Goal: Information Seeking & Learning: Find specific fact

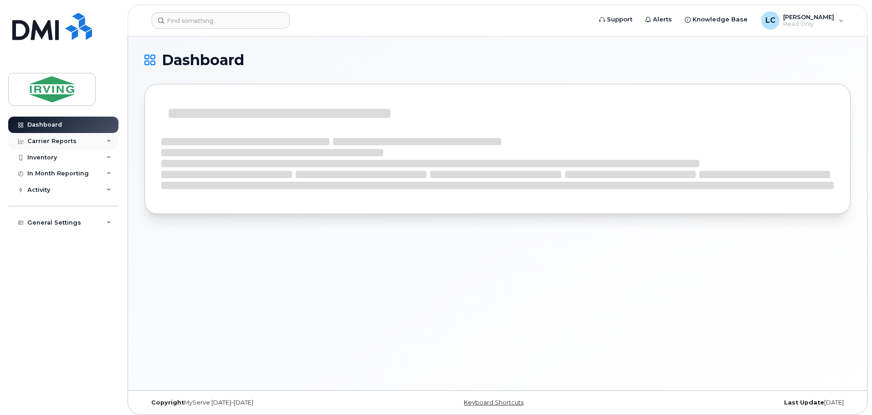
click at [61, 141] on div "Carrier Reports" at bounding box center [51, 141] width 49 height 7
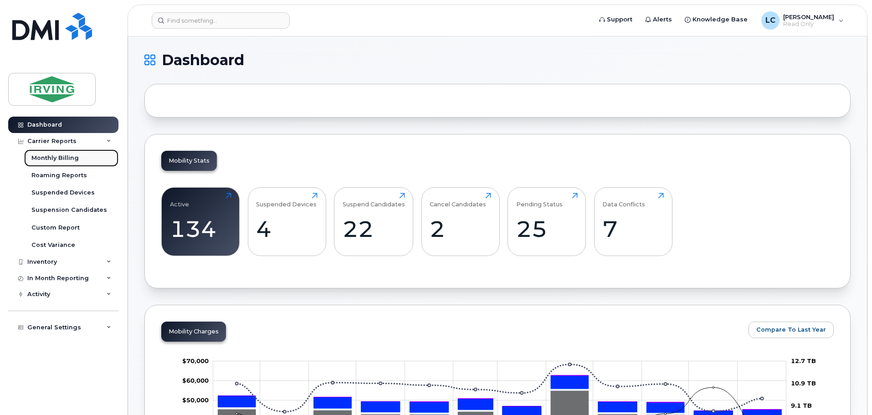
click at [62, 157] on div "Monthly Billing" at bounding box center [54, 158] width 47 height 8
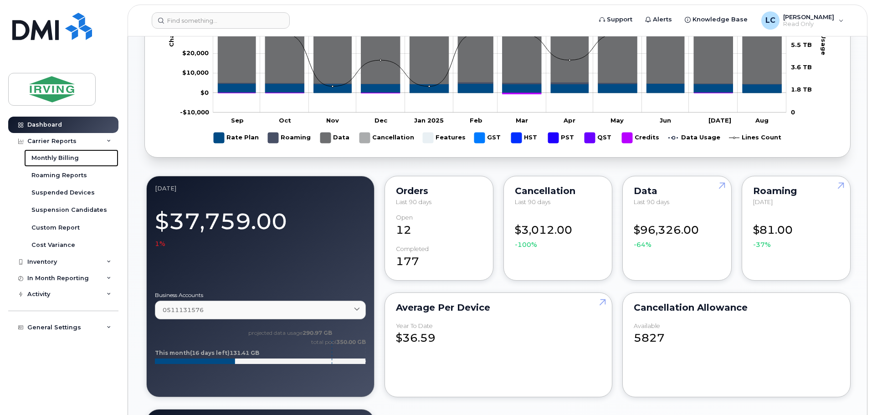
scroll to position [501, 0]
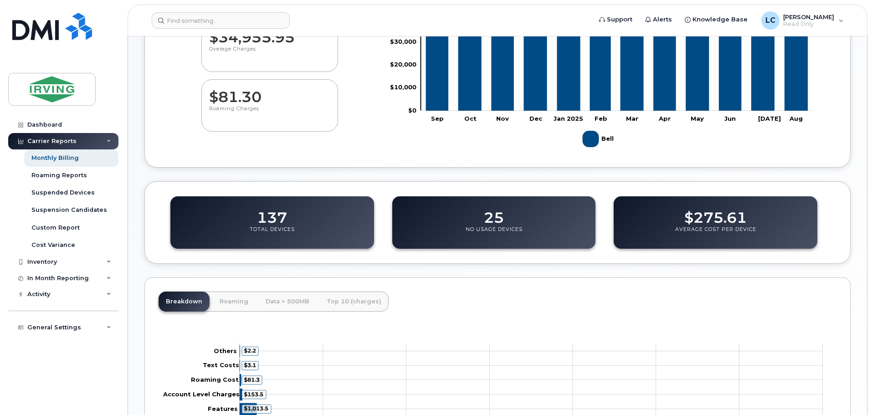
scroll to position [161, 0]
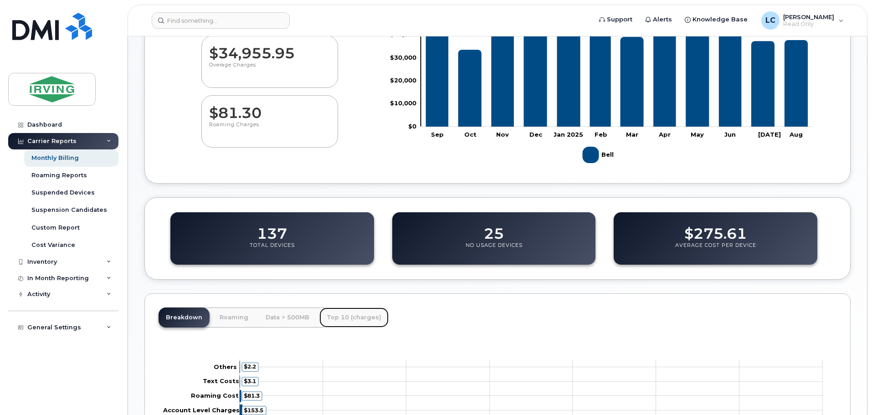
click at [342, 320] on link "Top 10 (charges)" at bounding box center [353, 318] width 69 height 20
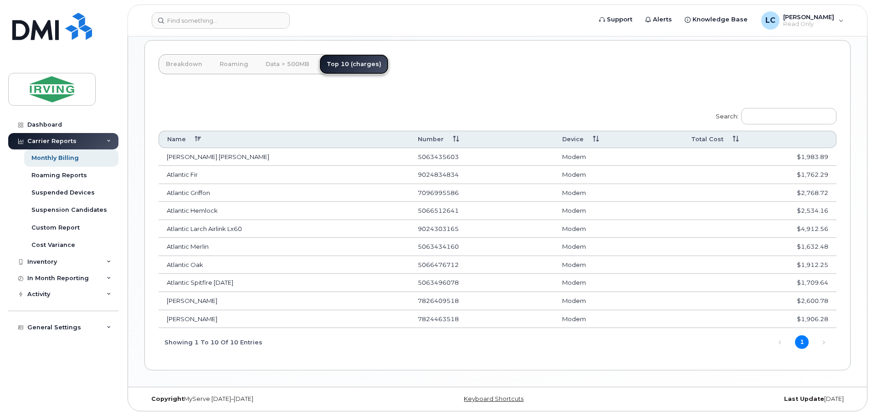
scroll to position [415, 0]
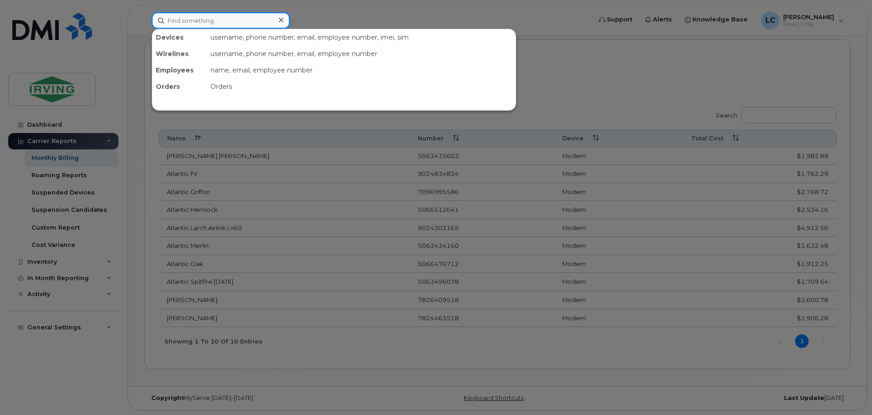
click at [189, 18] on input at bounding box center [221, 20] width 138 height 16
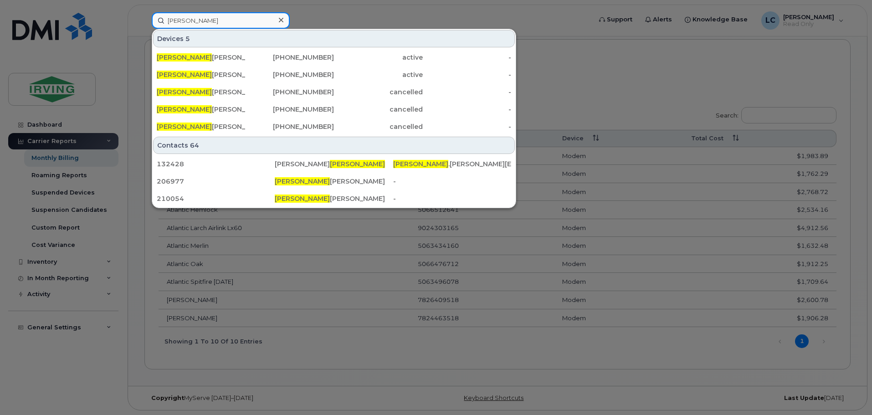
type input "carlos"
click at [19, 367] on div at bounding box center [436, 207] width 872 height 415
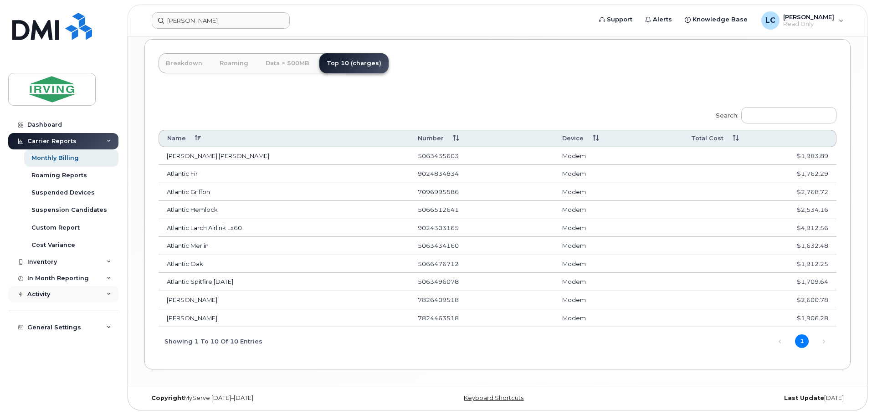
click at [55, 289] on div "Activity" at bounding box center [63, 294] width 110 height 16
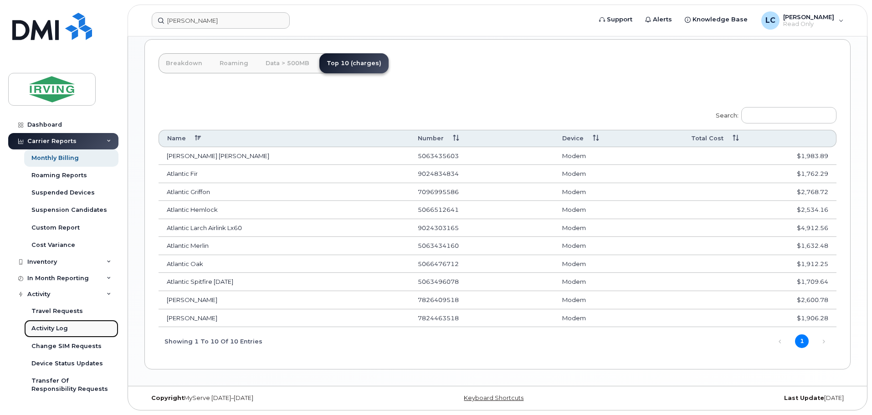
click at [66, 329] on div "Activity Log" at bounding box center [49, 328] width 36 height 8
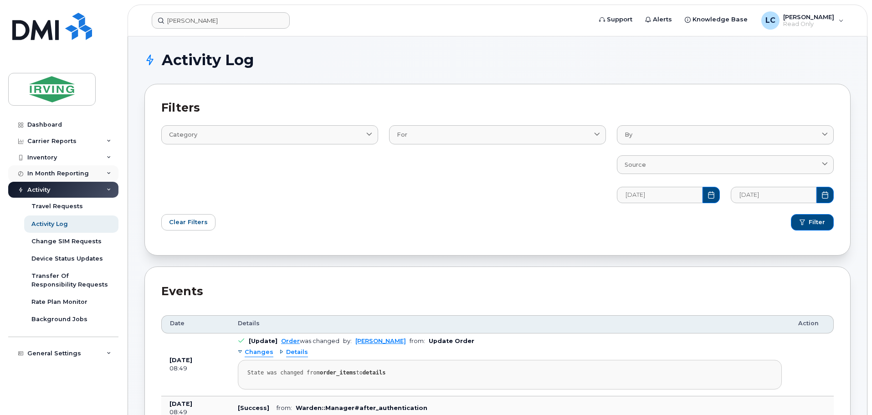
click at [57, 174] on div "In Month Reporting" at bounding box center [58, 173] width 62 height 7
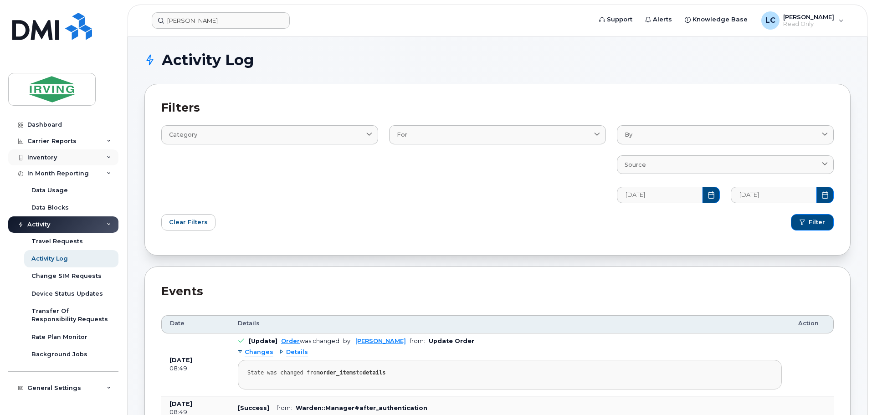
click at [59, 161] on div "Inventory" at bounding box center [63, 157] width 110 height 16
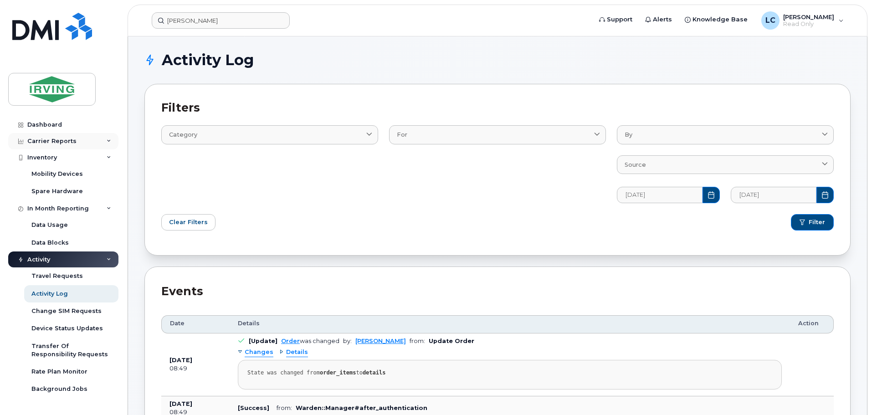
click at [69, 145] on div "Carrier Reports" at bounding box center [63, 141] width 110 height 16
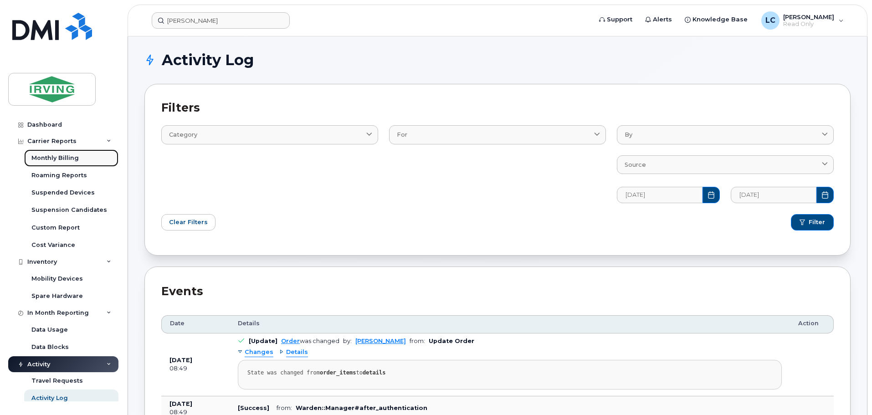
click at [69, 160] on div "Monthly Billing" at bounding box center [54, 158] width 47 height 8
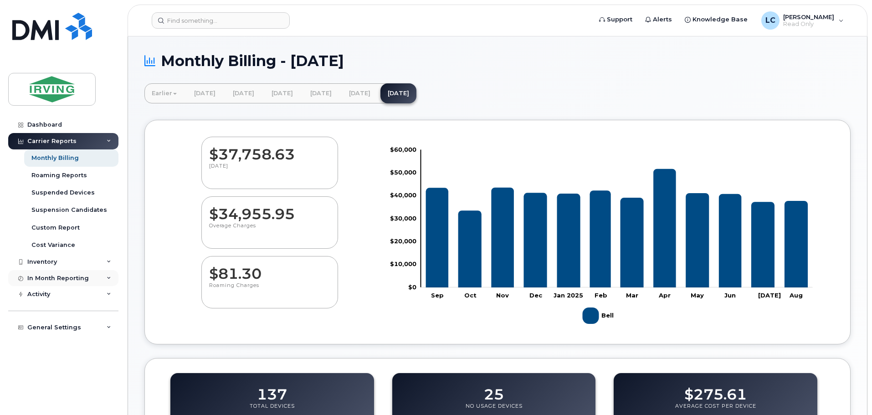
click at [54, 277] on div "In Month Reporting" at bounding box center [58, 278] width 62 height 7
click at [63, 324] on div "General Settings" at bounding box center [54, 327] width 54 height 7
click at [63, 291] on div "Activity" at bounding box center [63, 294] width 110 height 16
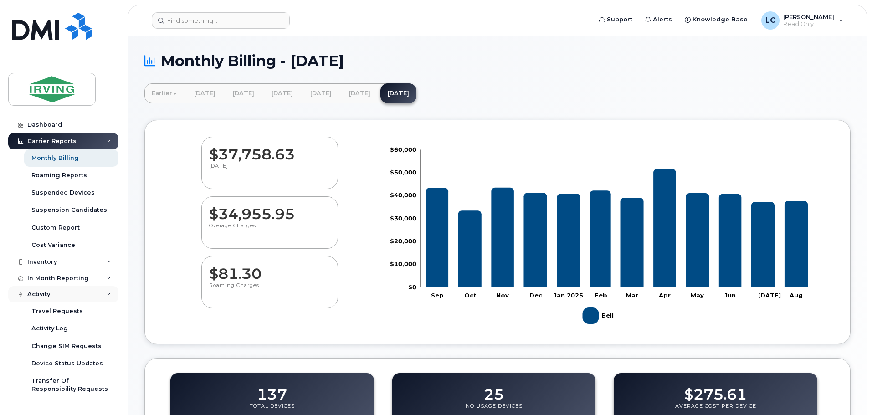
click at [63, 291] on div "Activity" at bounding box center [63, 294] width 110 height 16
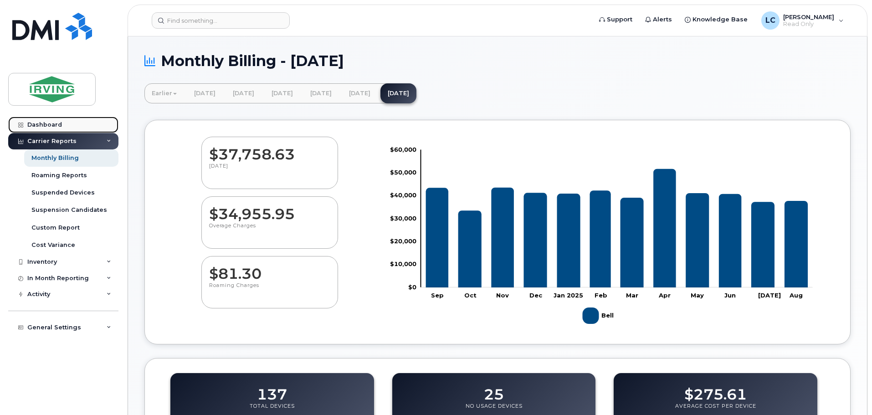
click at [54, 132] on link "Dashboard" at bounding box center [63, 125] width 110 height 16
click at [53, 125] on div "Dashboard" at bounding box center [44, 124] width 35 height 7
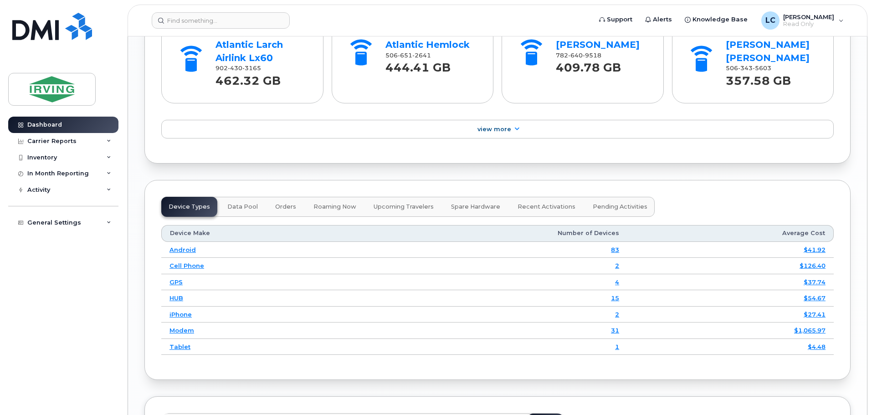
scroll to position [957, 0]
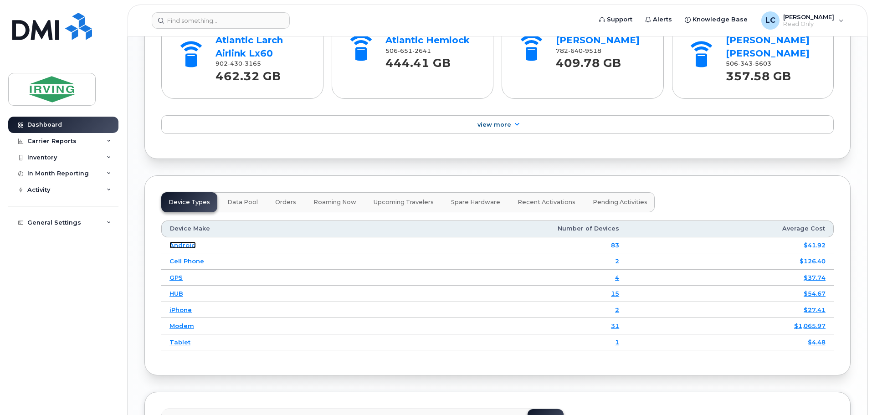
click at [187, 244] on link "Android" at bounding box center [183, 245] width 26 height 7
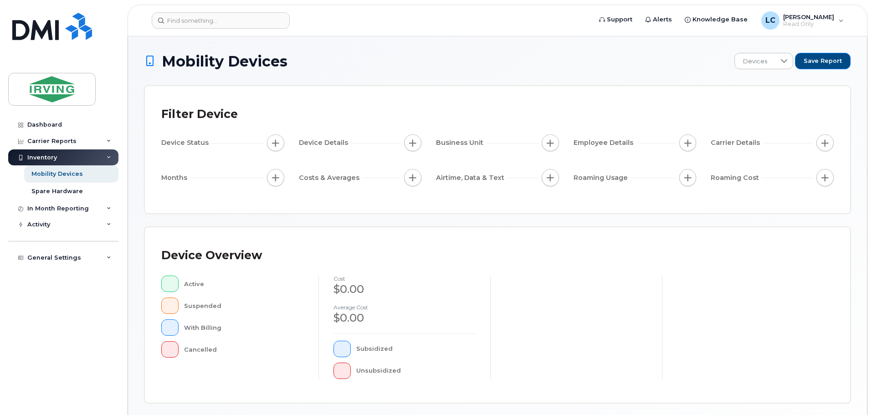
scroll to position [214, 0]
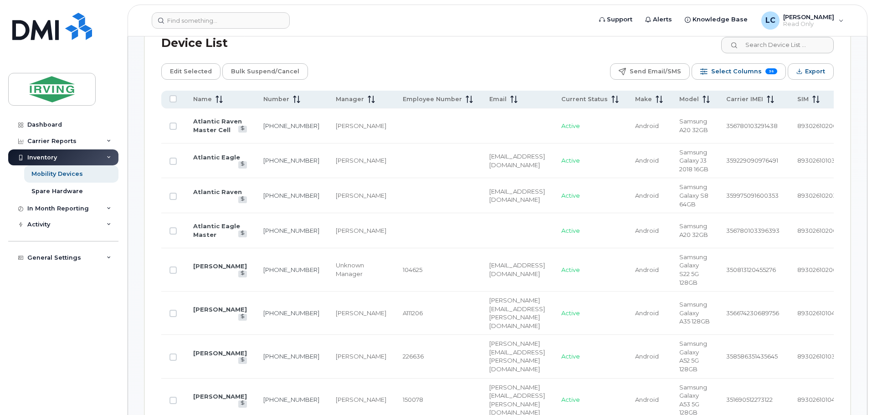
scroll to position [458, 0]
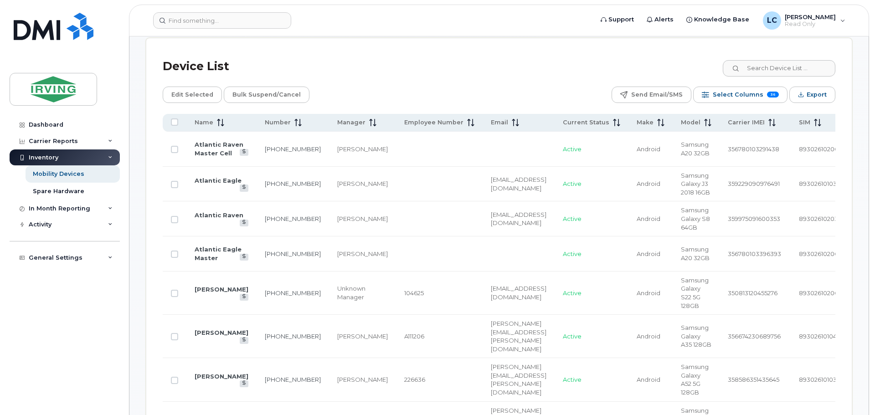
scroll to position [412, 0]
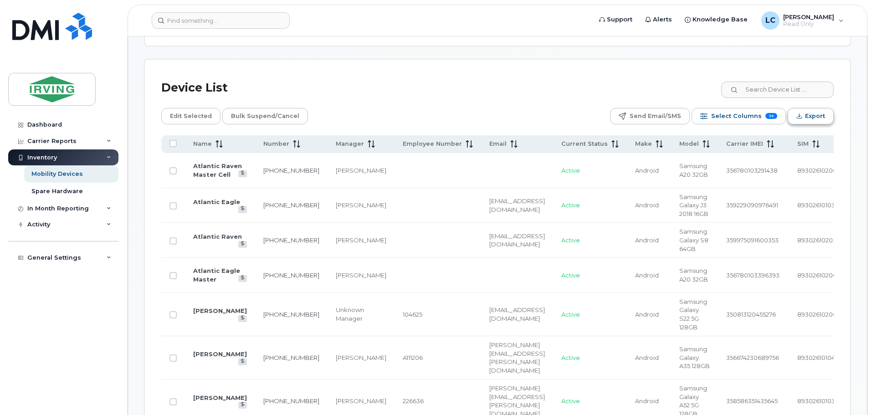
click at [815, 108] on button "Export" at bounding box center [811, 116] width 46 height 16
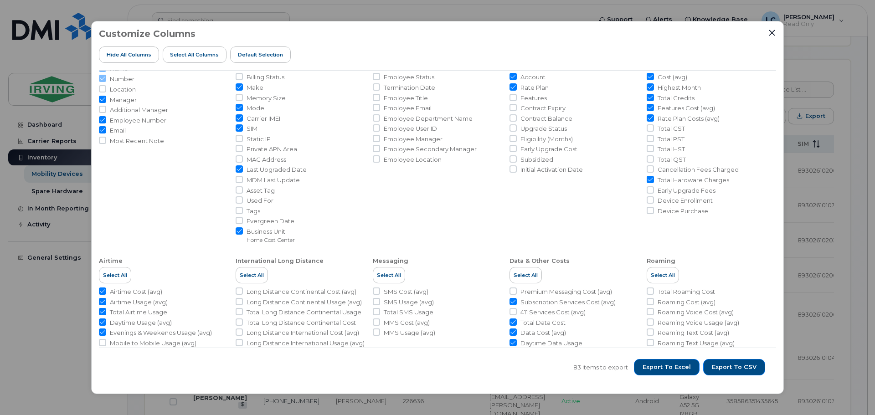
scroll to position [0, 0]
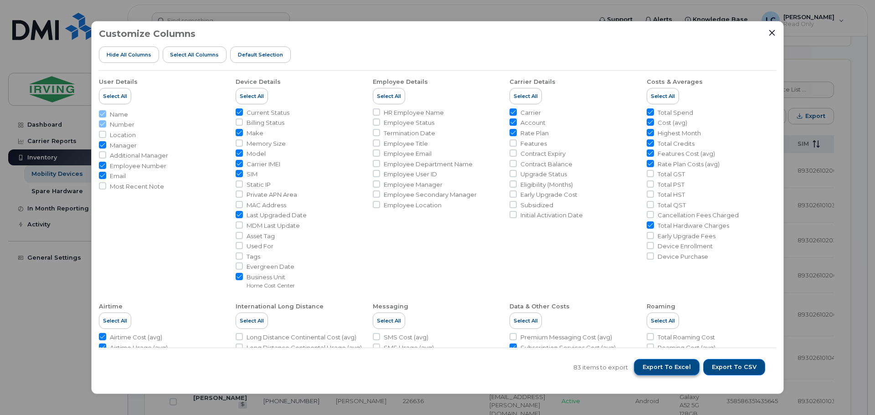
click at [686, 368] on span "Export to Excel" at bounding box center [667, 367] width 48 height 8
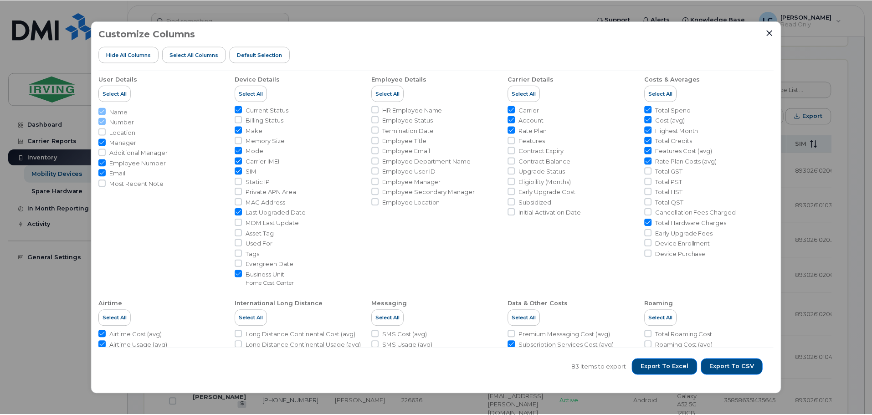
scroll to position [2, 0]
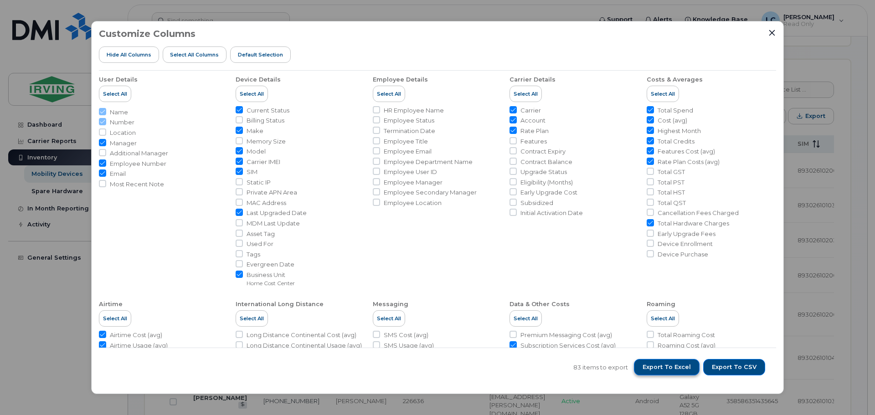
click at [654, 370] on span "Export to Excel" at bounding box center [667, 367] width 48 height 8
click at [770, 31] on icon "Close" at bounding box center [772, 33] width 6 height 6
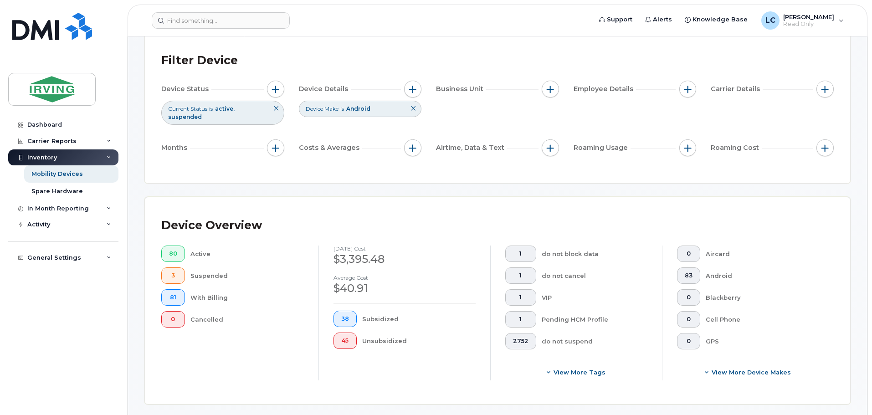
scroll to position [0, 0]
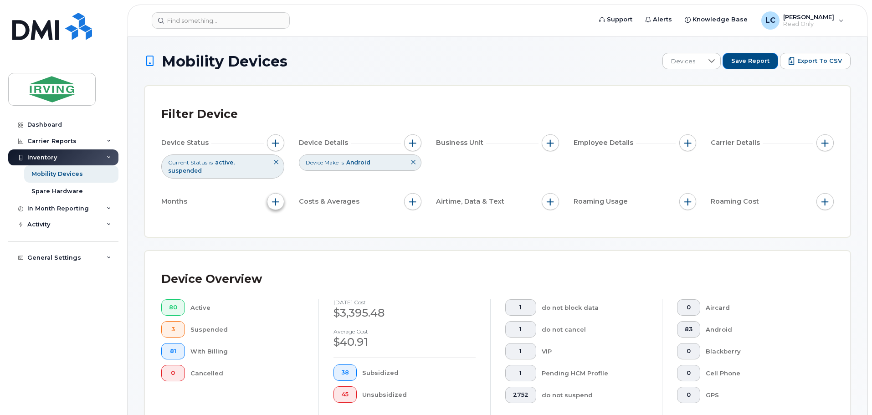
click at [274, 198] on span "button" at bounding box center [275, 201] width 7 height 7
click at [283, 224] on div "Billing Cycle" at bounding box center [300, 221] width 52 height 9
click at [281, 224] on input "Billing Cycle" at bounding box center [277, 221] width 7 height 7
checkbox input "true"
click at [319, 261] on icon at bounding box center [317, 258] width 7 height 7
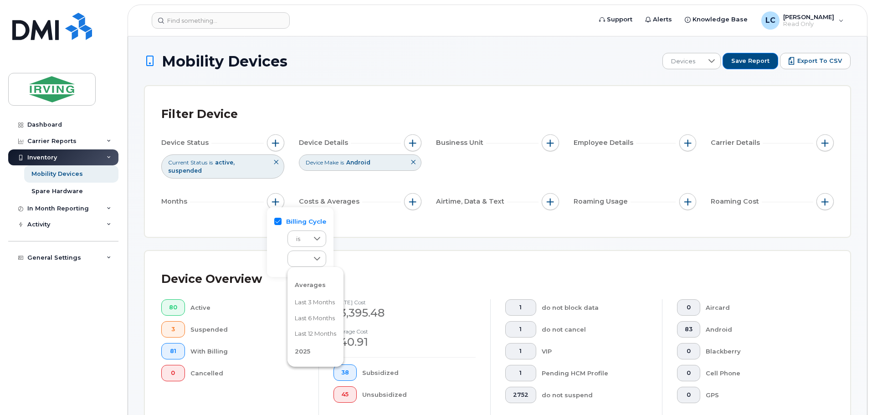
click at [336, 309] on li "Last 3 months" at bounding box center [316, 302] width 56 height 16
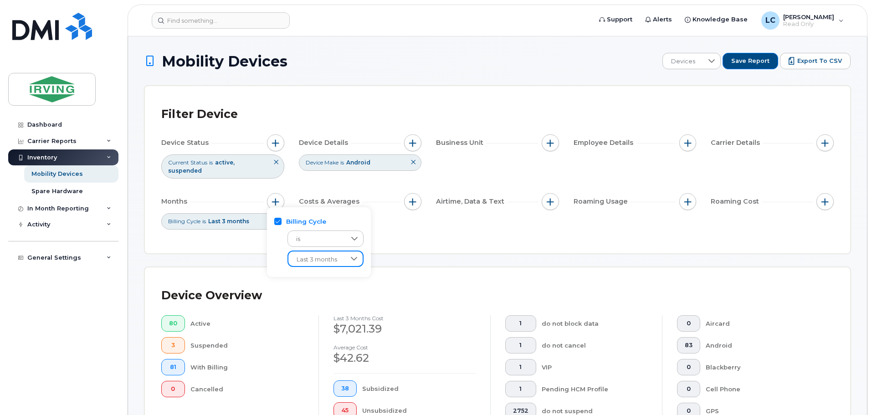
click at [428, 226] on div "Filter Device Device Status Current Status is active suspended Device Details D…" at bounding box center [497, 170] width 673 height 134
click at [819, 62] on span "Export to CSV" at bounding box center [819, 61] width 45 height 8
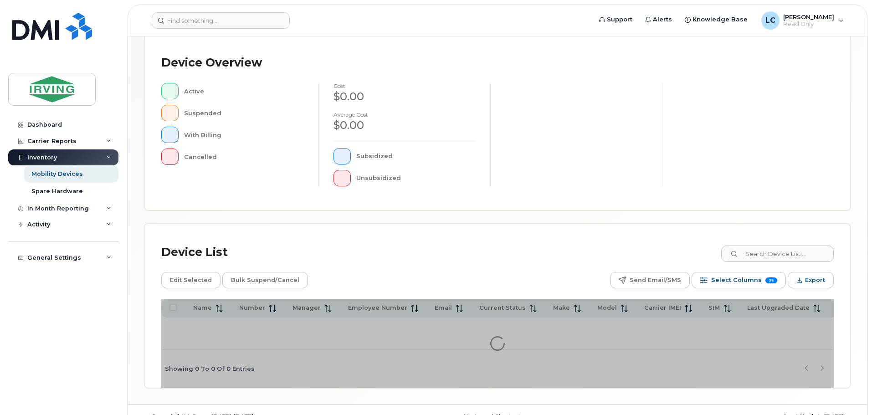
scroll to position [214, 0]
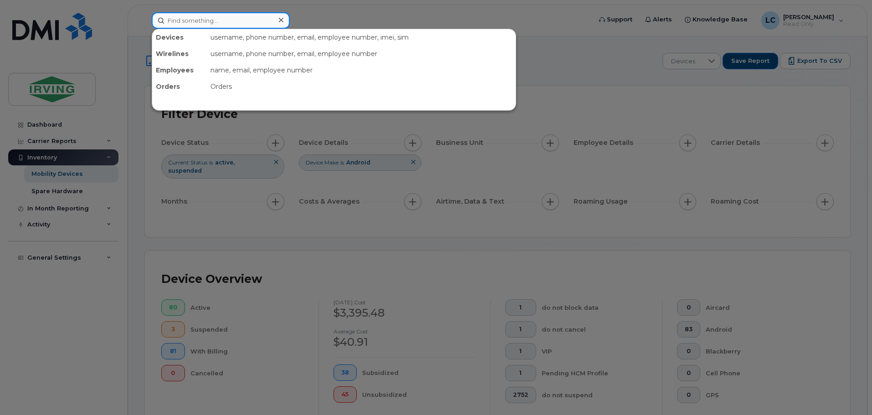
click at [213, 21] on input at bounding box center [221, 20] width 138 height 16
click at [190, 18] on input at bounding box center [221, 20] width 138 height 16
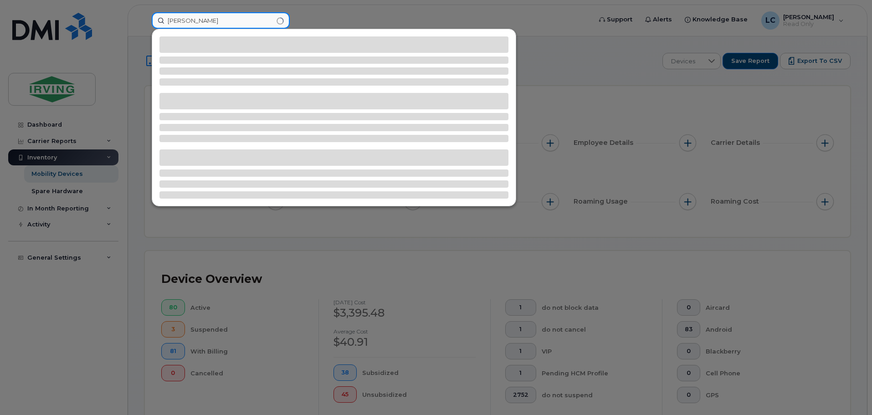
type input "morgan webber"
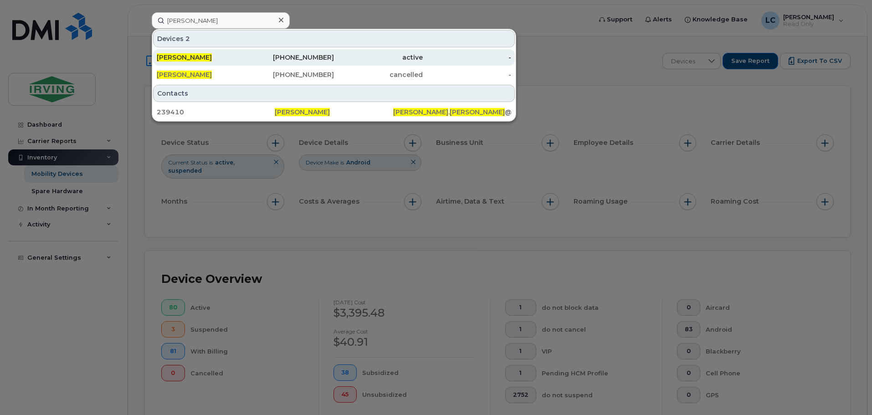
click at [291, 57] on div "782-640-3198" at bounding box center [290, 57] width 89 height 9
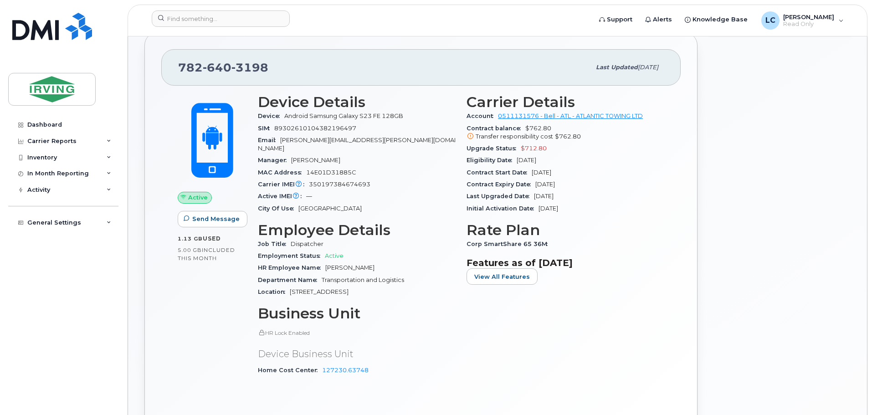
scroll to position [182, 0]
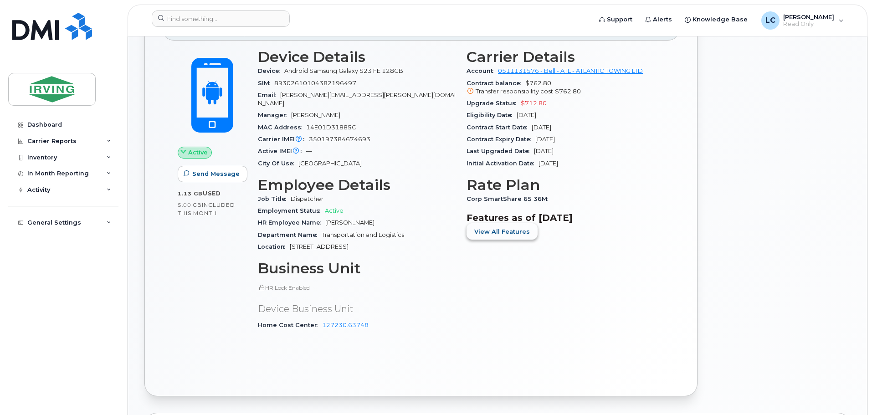
click at [503, 228] on span "View All Features" at bounding box center [502, 231] width 56 height 9
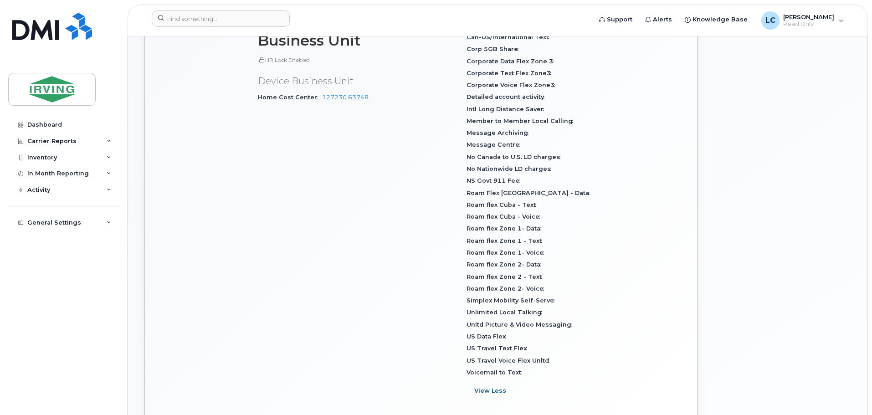
scroll to position [456, 0]
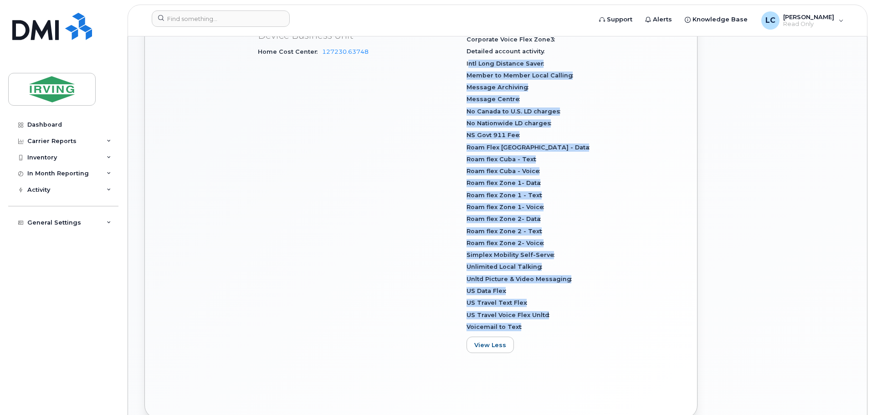
drag, startPoint x: 518, startPoint y: 327, endPoint x: 470, endPoint y: 61, distance: 270.0
click at [470, 61] on div "Call Display Call Forwarding Can-Can Messaging - Unlimited Can-US/International…" at bounding box center [566, 141] width 198 height 383
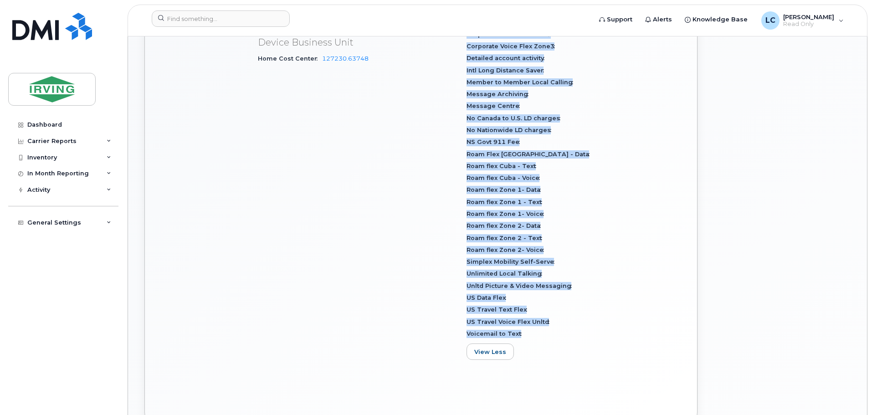
scroll to position [474, 0]
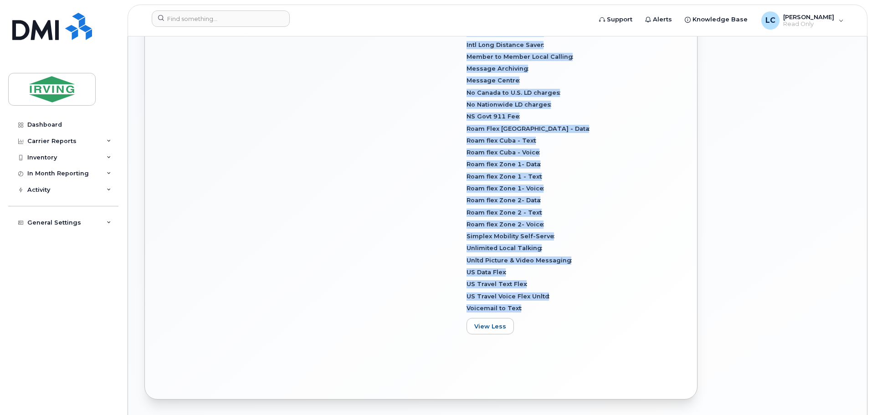
drag, startPoint x: 465, startPoint y: 78, endPoint x: 518, endPoint y: 310, distance: 237.6
click at [518, 310] on div "Carrier Details Account 0511131576 - Bell - ATL - ATLANTIC TOWING LTD Contract …" at bounding box center [565, 49] width 209 height 596
copy section "Features as of Aug 01, 2025 Call Display Call Forwarding Can-Can Messaging - Un…"
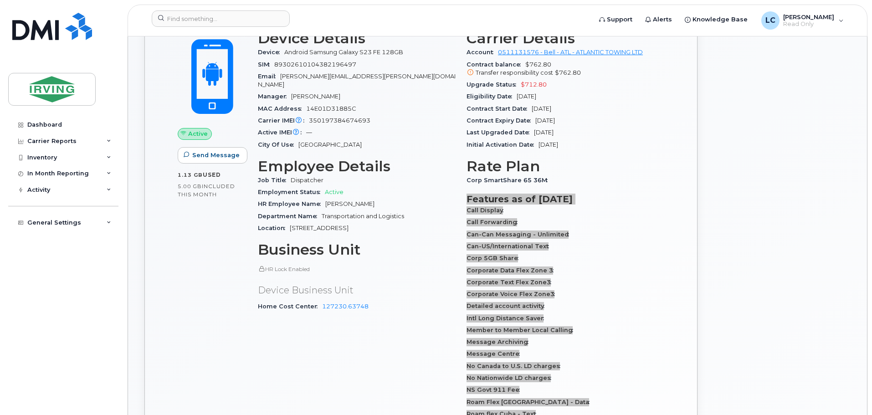
scroll to position [0, 0]
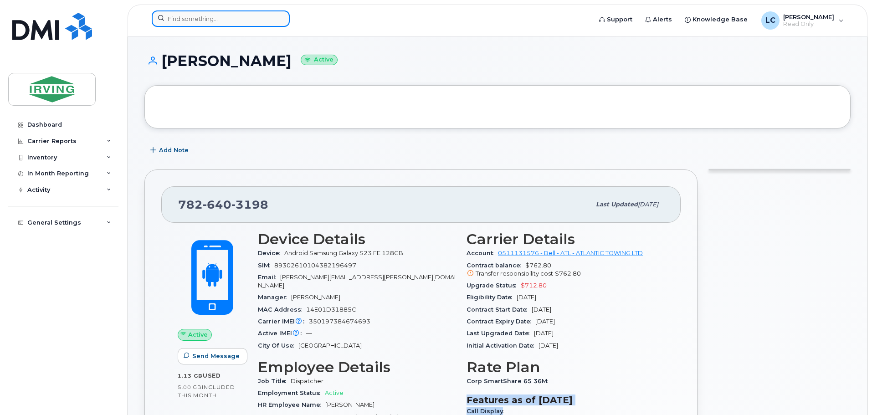
click at [189, 15] on input at bounding box center [221, 18] width 138 height 16
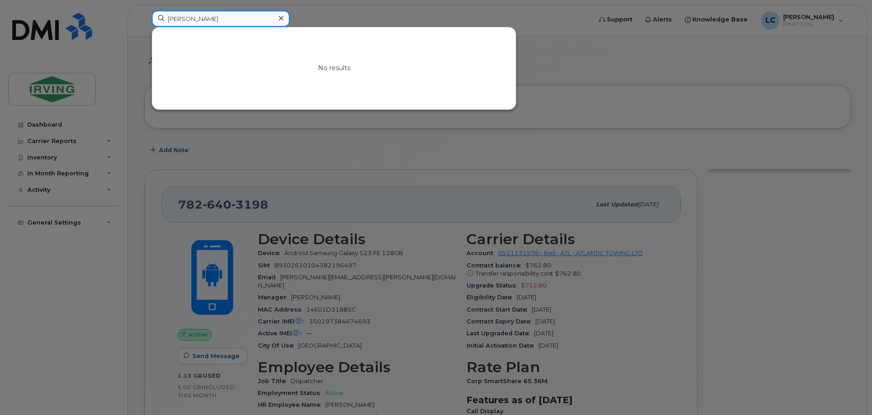
drag, startPoint x: 208, startPoint y: 16, endPoint x: 141, endPoint y: 16, distance: 67.4
click at [144, 16] on div "erin hakwins No results" at bounding box center [368, 20] width 448 height 20
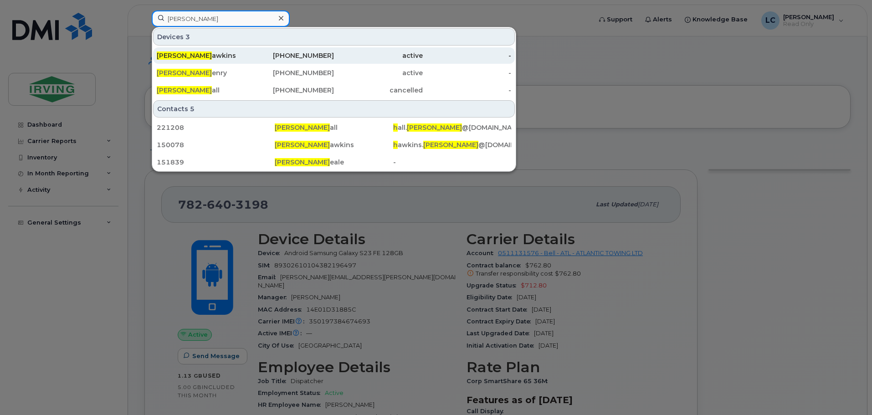
type input "erin h"
click at [211, 54] on div "Erin H awkins" at bounding box center [201, 55] width 89 height 9
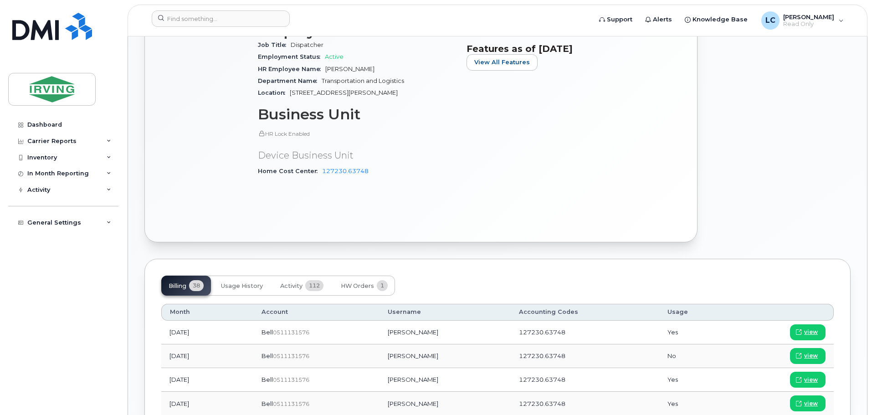
scroll to position [182, 0]
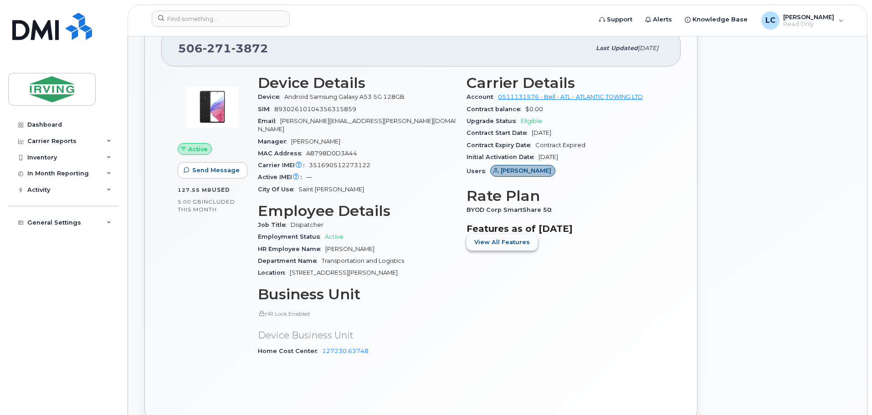
click at [519, 241] on span "View All Features" at bounding box center [502, 242] width 56 height 9
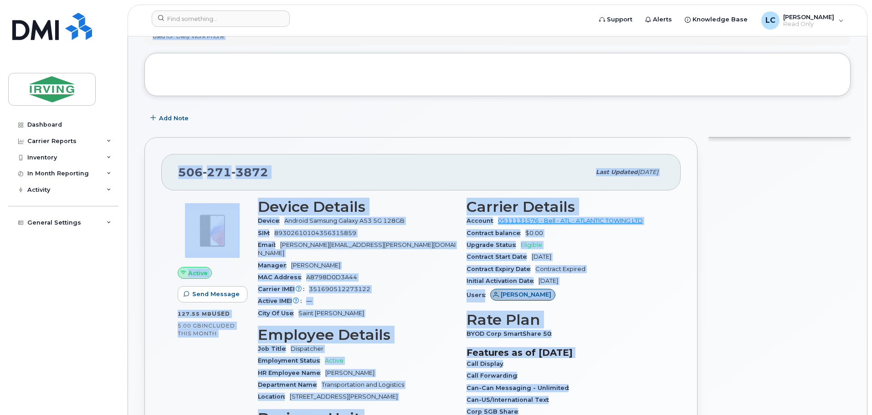
scroll to position [26, 0]
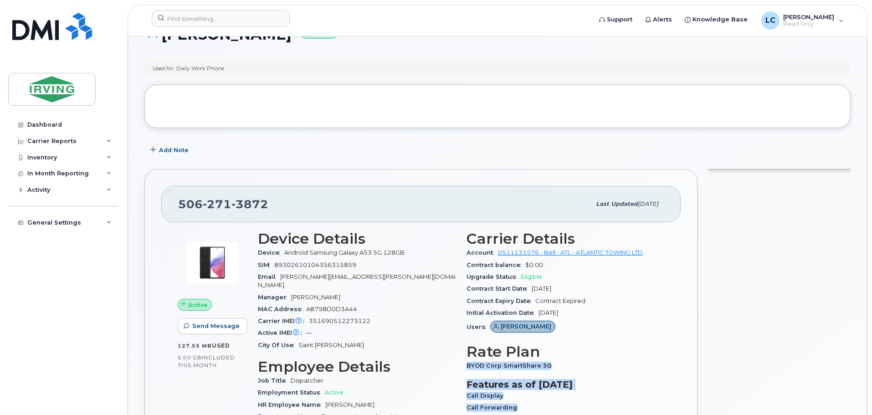
drag, startPoint x: 523, startPoint y: 153, endPoint x: 468, endPoint y: 364, distance: 218.4
copy div "BYOD Corp SmartShare 50 Features as of [DATE] Call Display Call Forwarding Can-…"
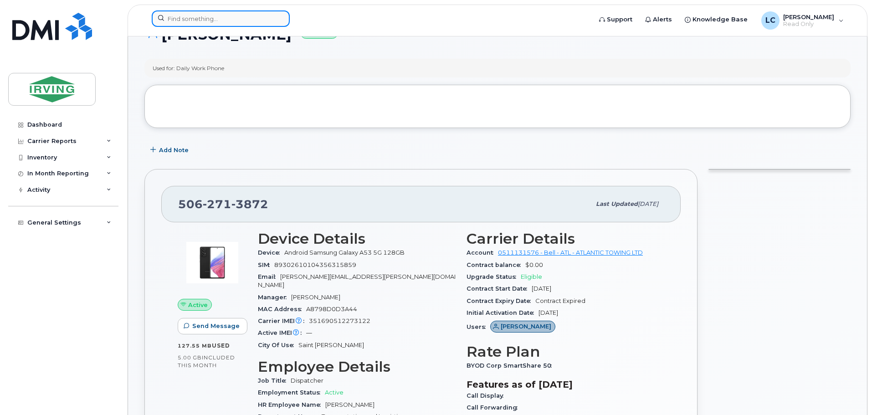
click at [188, 15] on input at bounding box center [221, 18] width 138 height 16
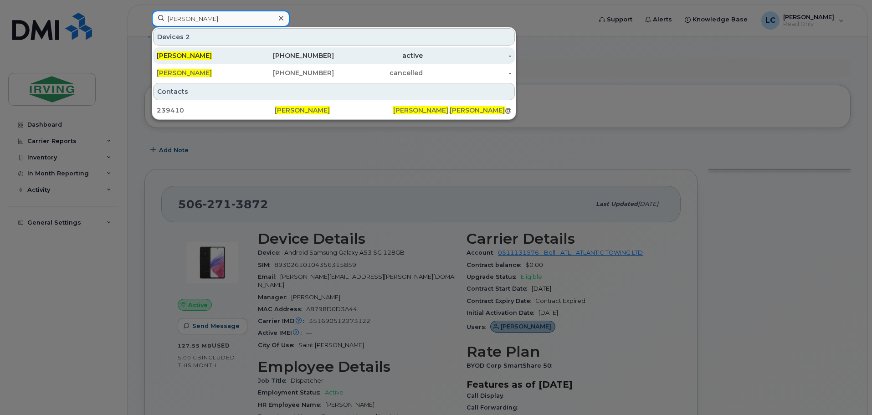
type input "[PERSON_NAME]"
click at [314, 62] on div "[PHONE_NUMBER]" at bounding box center [290, 55] width 89 height 16
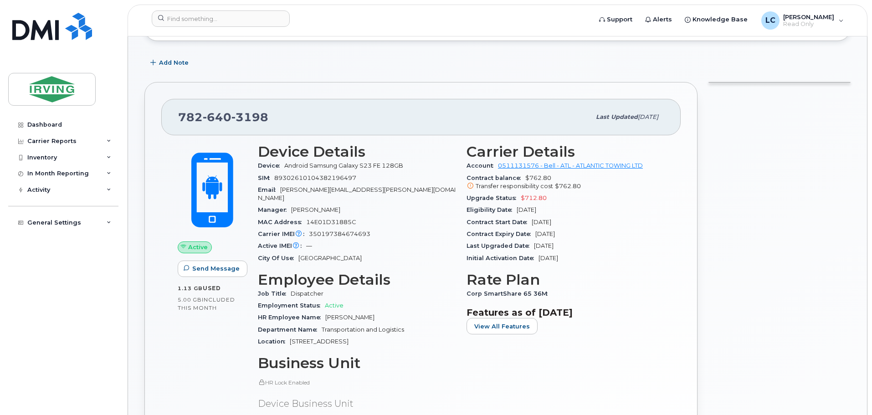
scroll to position [137, 0]
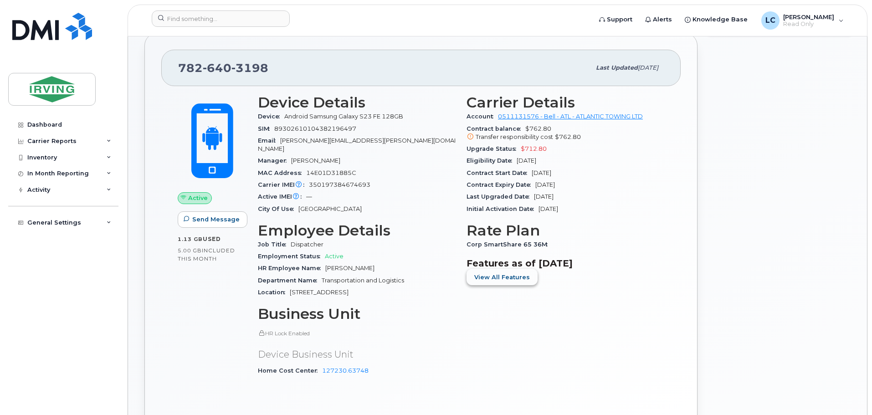
click at [484, 282] on button "View All Features" at bounding box center [502, 277] width 71 height 16
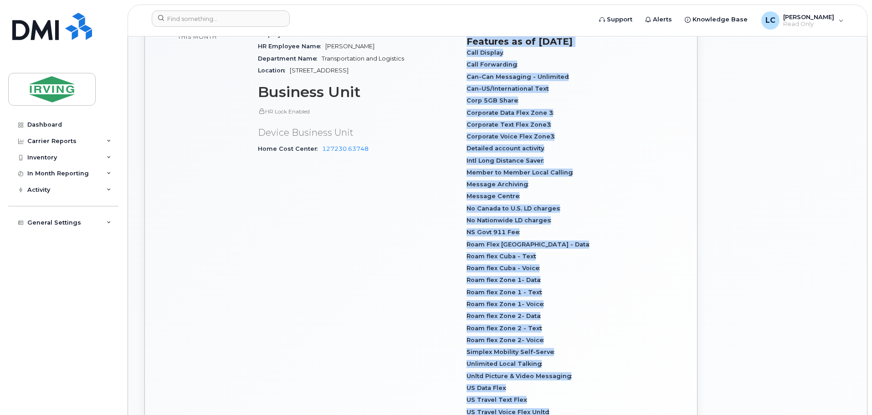
scroll to position [415, 0]
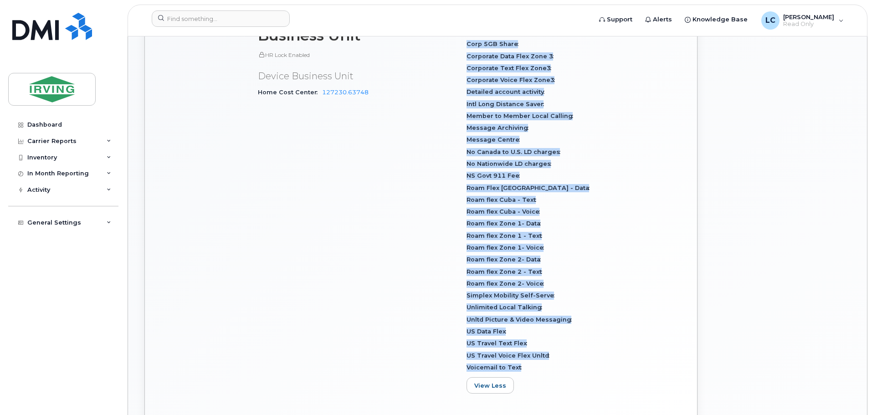
drag, startPoint x: 466, startPoint y: 183, endPoint x: 525, endPoint y: 365, distance: 191.8
click at [525, 365] on div "Carrier Details Account 0511131576 - Bell - ATL - ATLANTIC TOWING LTD Contract …" at bounding box center [565, 108] width 209 height 596
copy div "Rate Plan Corp SmartShare 65 36M Features as of Aug 01, 2025 Call Display Call …"
drag, startPoint x: 518, startPoint y: 328, endPoint x: 527, endPoint y: 353, distance: 27.1
click at [518, 328] on div "US Data Flex" at bounding box center [566, 332] width 198 height 12
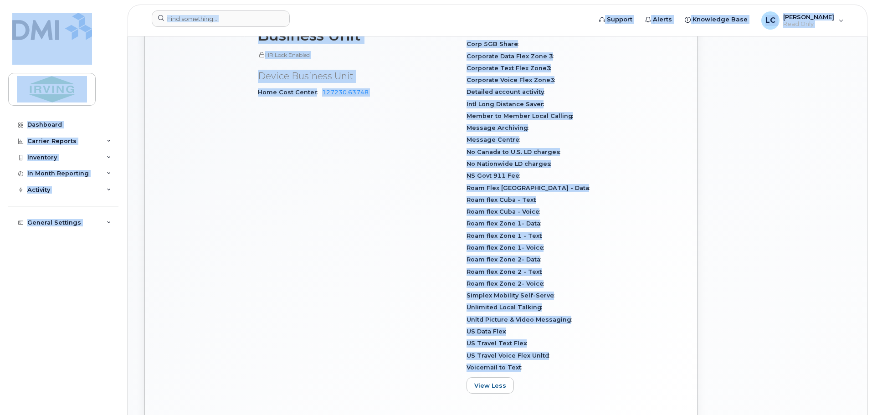
drag, startPoint x: 525, startPoint y: 366, endPoint x: 472, endPoint y: 91, distance: 280.7
click at [468, 31] on div "Support Alerts Knowledge Base LC Lisa Carson Read Only English Français Sign ou…" at bounding box center [498, 278] width 740 height 1314
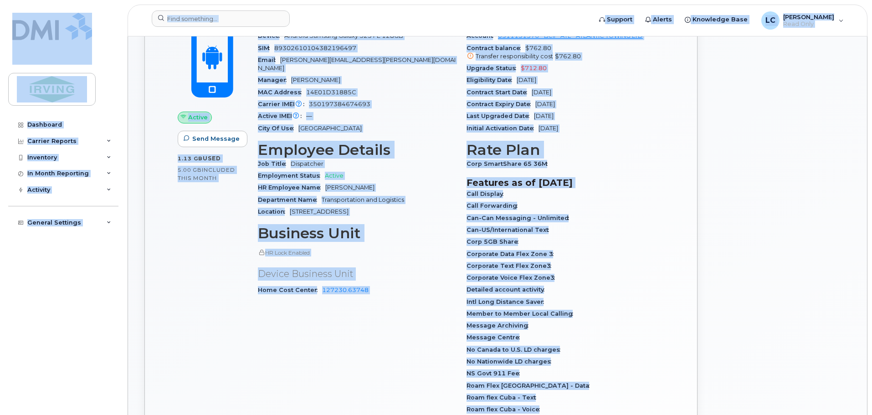
scroll to position [233, 0]
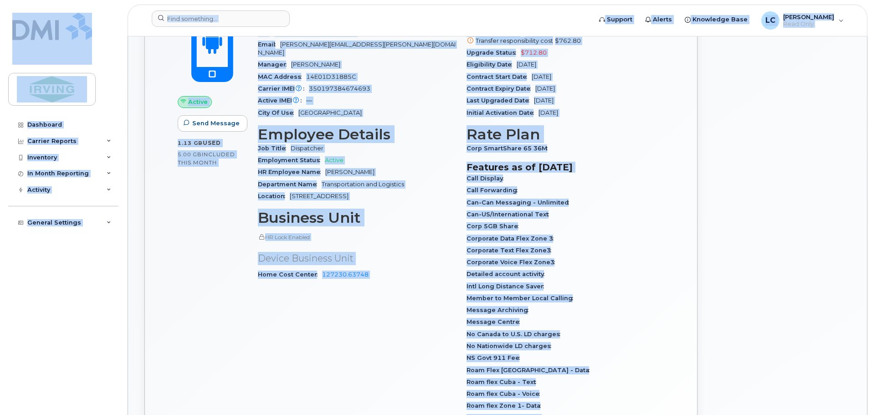
click at [449, 154] on div "Employment Status Active" at bounding box center [357, 160] width 198 height 12
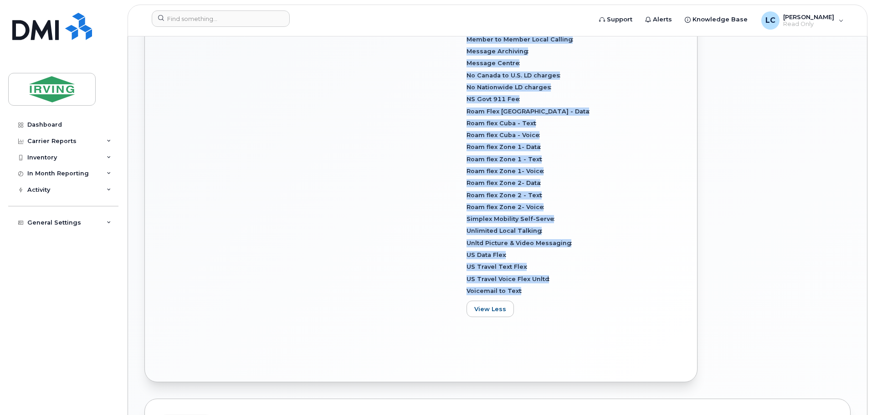
scroll to position [494, 0]
drag, startPoint x: 466, startPoint y: 148, endPoint x: 527, endPoint y: 289, distance: 153.7
click at [527, 289] on div "Carrier Details Account 0511131576 - Bell - ATL - ATLANTIC TOWING LTD Contract …" at bounding box center [565, 30] width 209 height 596
copy div "Corp SmartShare 65 36M Features as of Aug 01, 2025 Call Display Call Forwarding…"
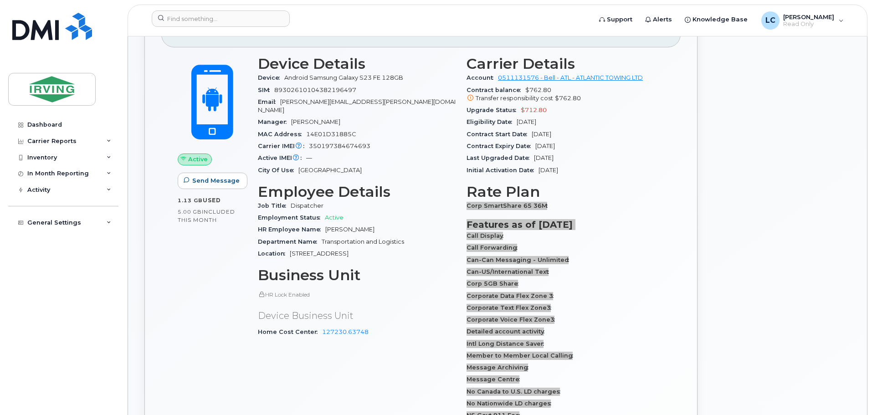
scroll to position [83, 0]
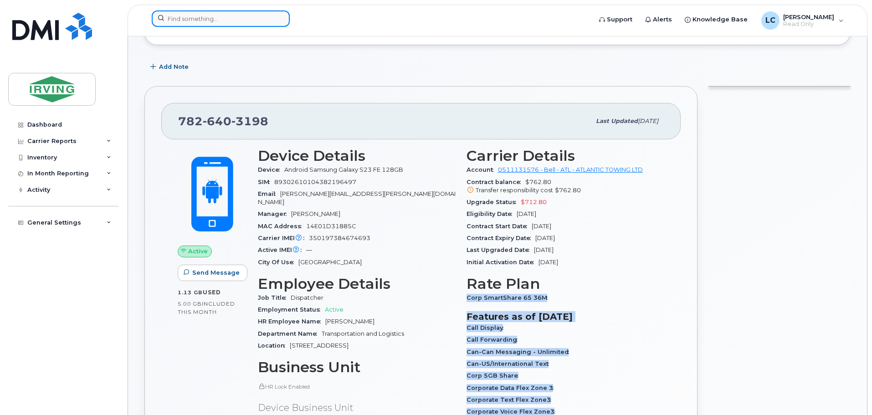
click at [197, 15] on input at bounding box center [221, 18] width 138 height 16
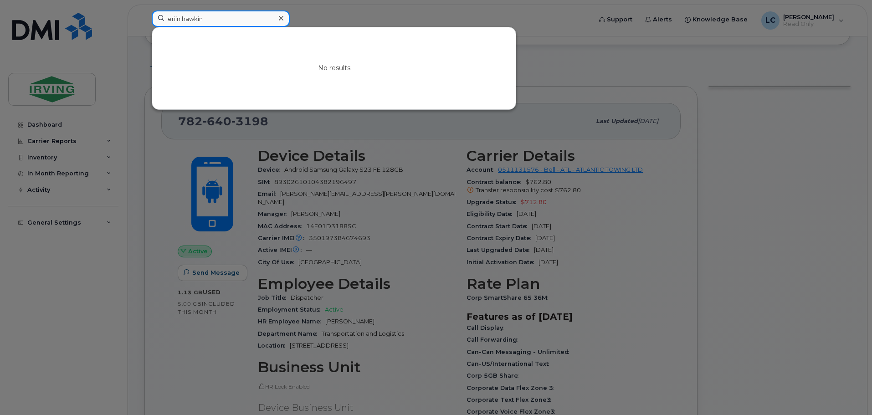
click at [176, 19] on input "eriin hawkin" at bounding box center [221, 18] width 138 height 16
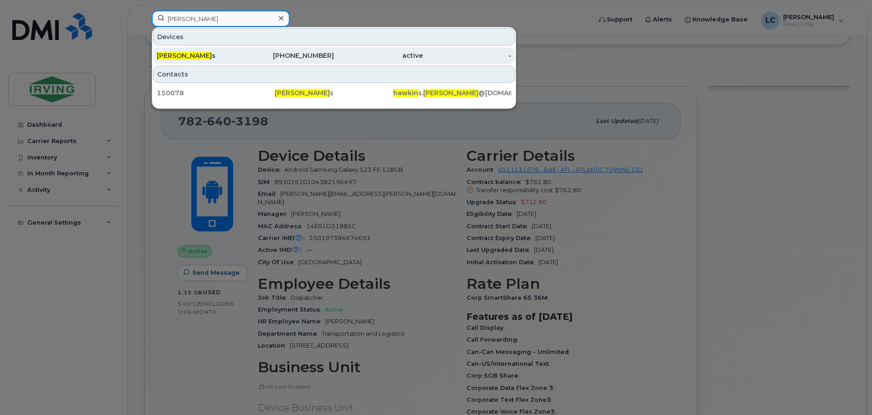
type input "erin hawkin"
click at [330, 57] on div "506-271-3872" at bounding box center [290, 55] width 89 height 9
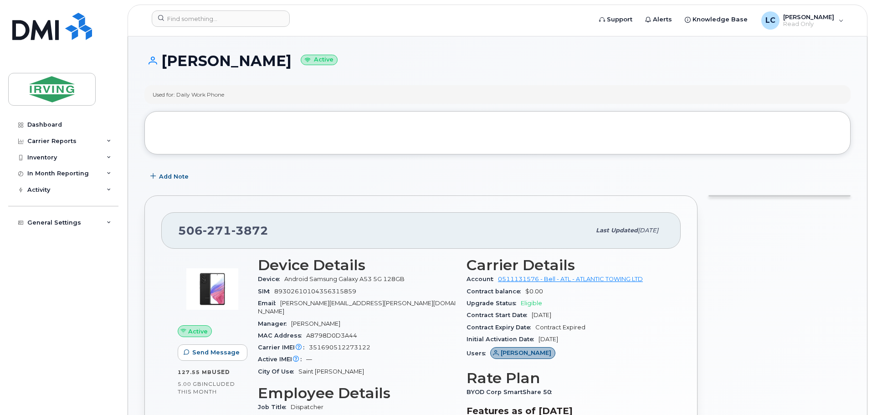
scroll to position [182, 0]
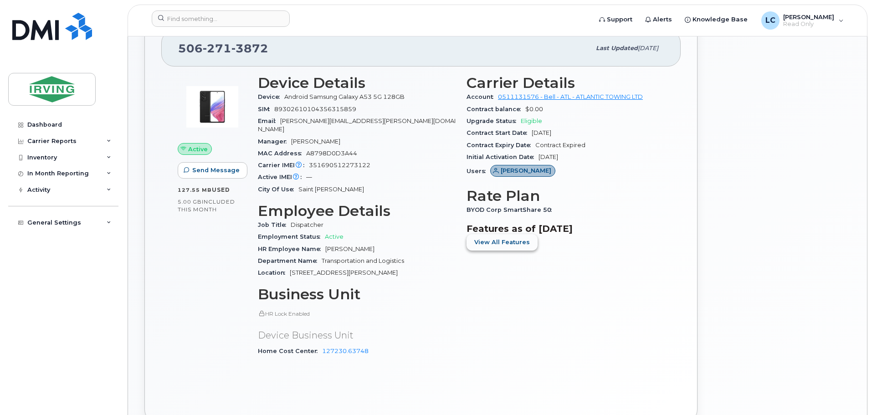
click at [503, 246] on span "View All Features" at bounding box center [502, 242] width 56 height 9
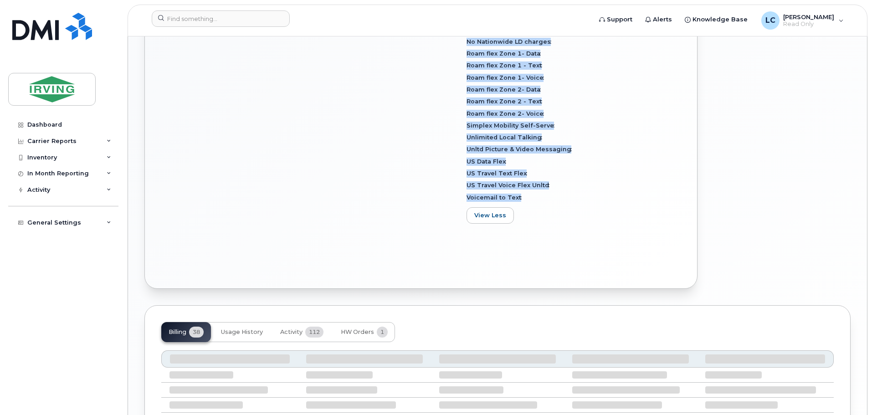
scroll to position [623, 0]
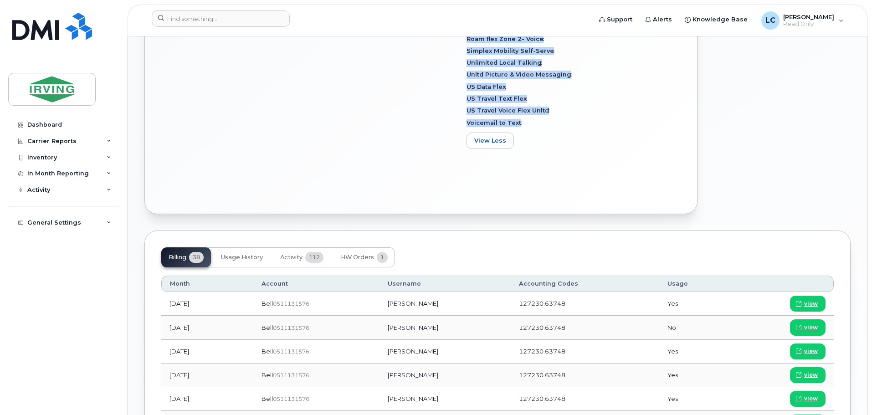
drag, startPoint x: 467, startPoint y: 188, endPoint x: 518, endPoint y: 121, distance: 84.6
copy div "Rate Plan BYOD Corp SmartShare 50 Features as of [DATE] Call Display Call Forwa…"
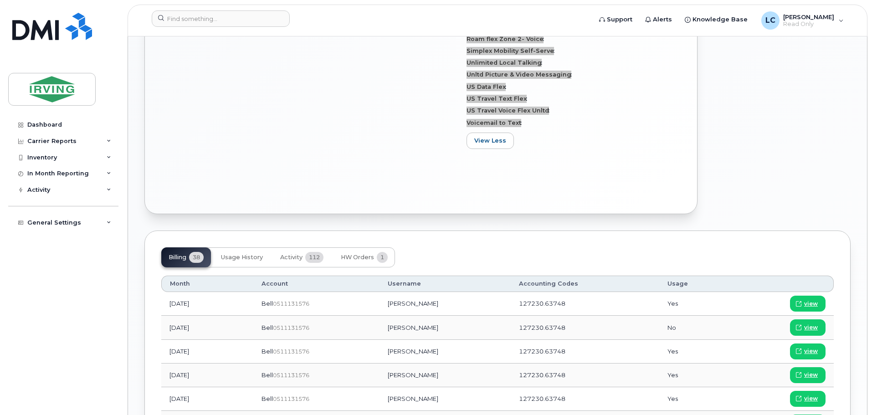
scroll to position [532, 0]
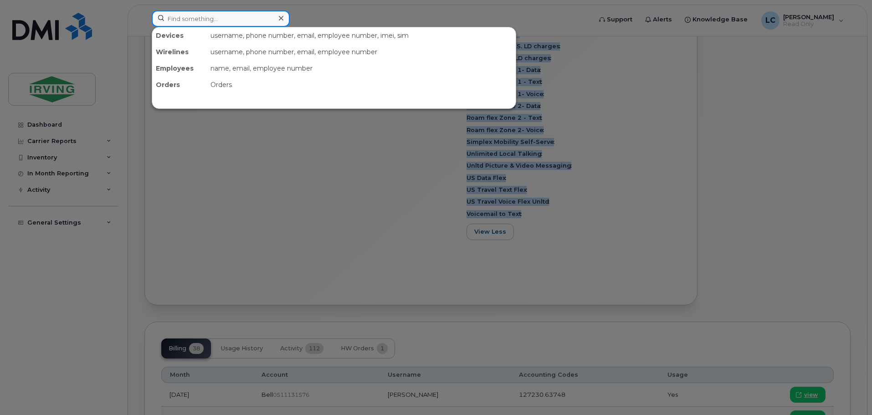
click at [189, 20] on input at bounding box center [221, 18] width 138 height 16
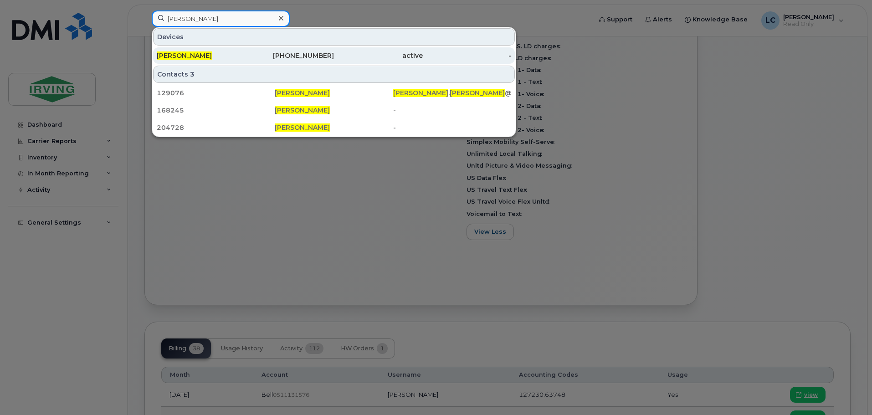
type input "[PERSON_NAME]"
click at [223, 54] on div "[PERSON_NAME]" at bounding box center [201, 55] width 89 height 9
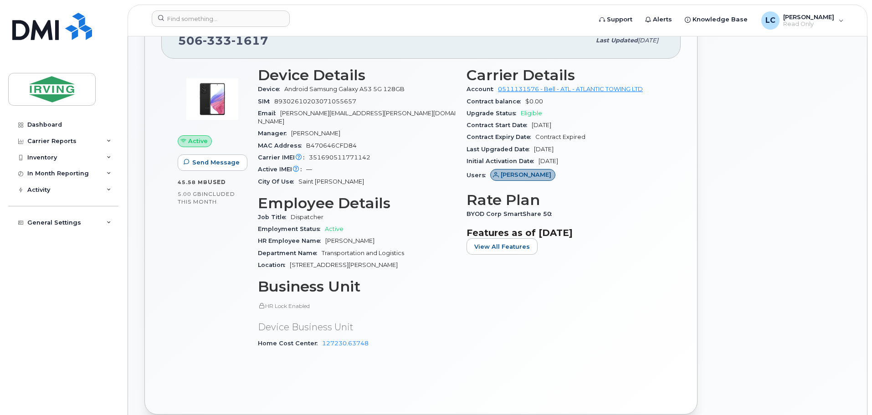
scroll to position [182, 0]
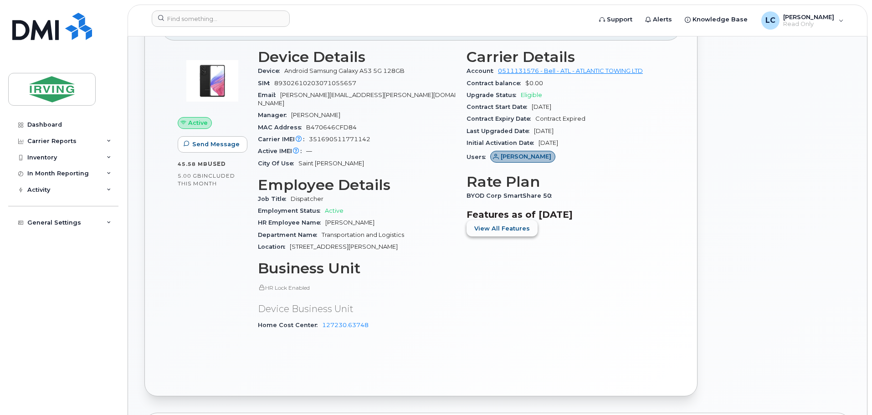
click at [492, 224] on span "View All Features" at bounding box center [502, 228] width 56 height 9
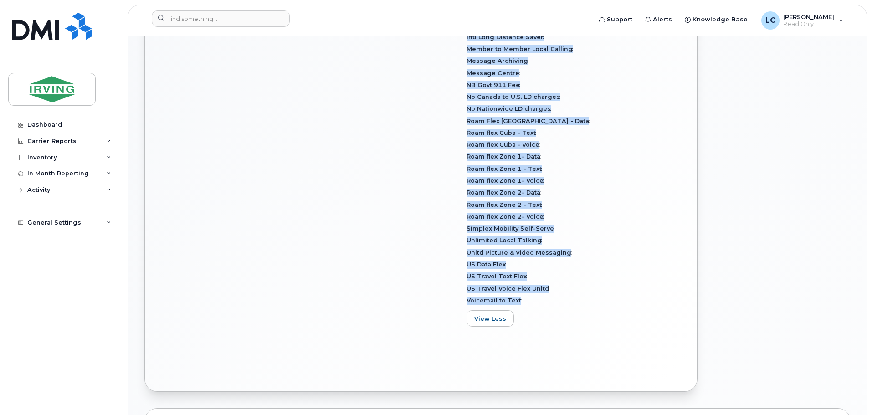
scroll to position [509, 0]
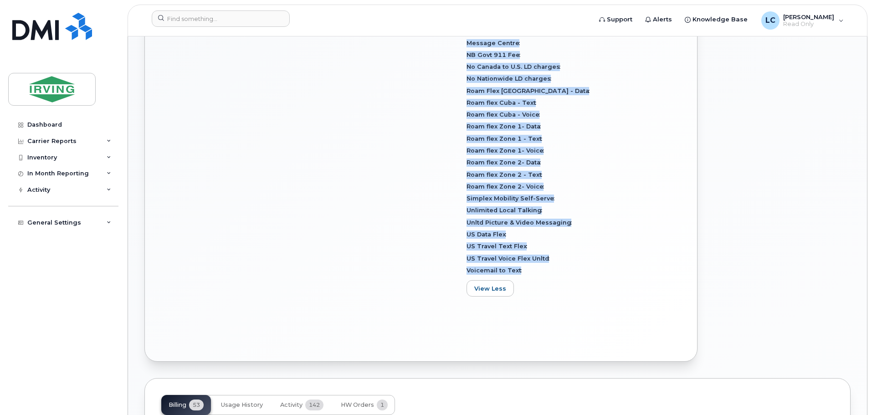
drag, startPoint x: 468, startPoint y: 179, endPoint x: 525, endPoint y: 274, distance: 111.8
click at [525, 274] on div "Carrier Details Account 0511131576 - Bell - ATL - ATLANTIC TOWING LTD Contract …" at bounding box center [565, 13] width 209 height 593
copy div "Rate Plan BYOD Corp SmartShare 50 Features as of [DATE] Call Display Call Forwa…"
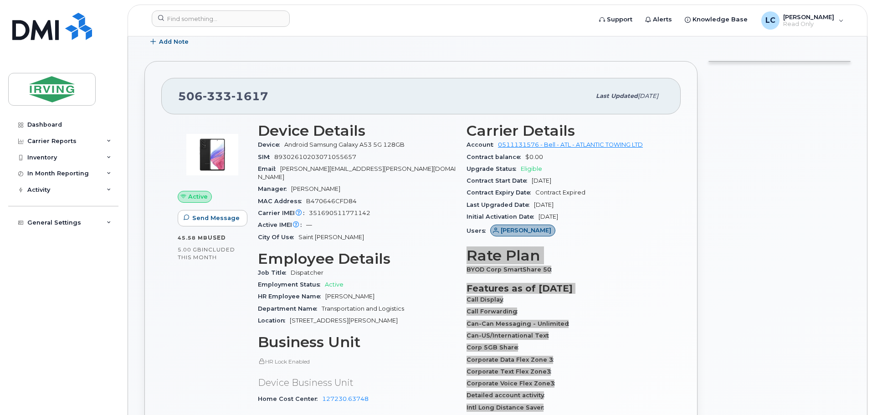
scroll to position [8, 0]
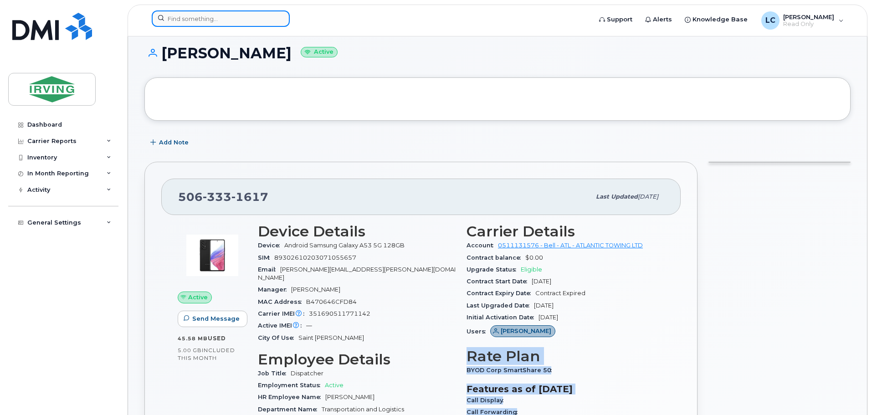
click at [185, 20] on input at bounding box center [221, 18] width 138 height 16
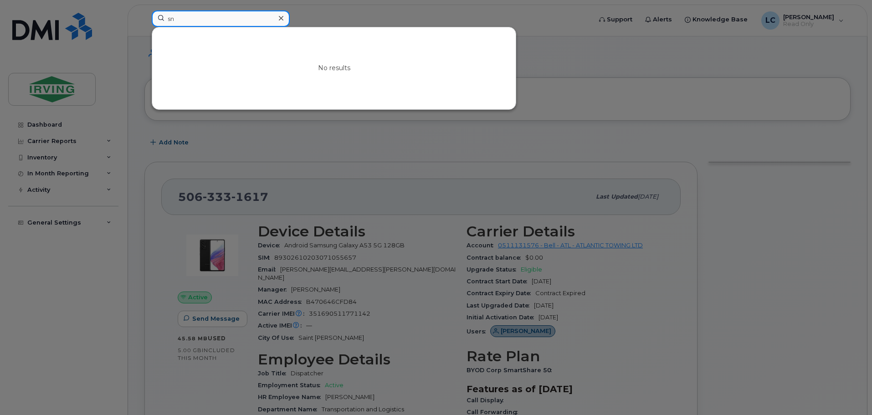
type input "s"
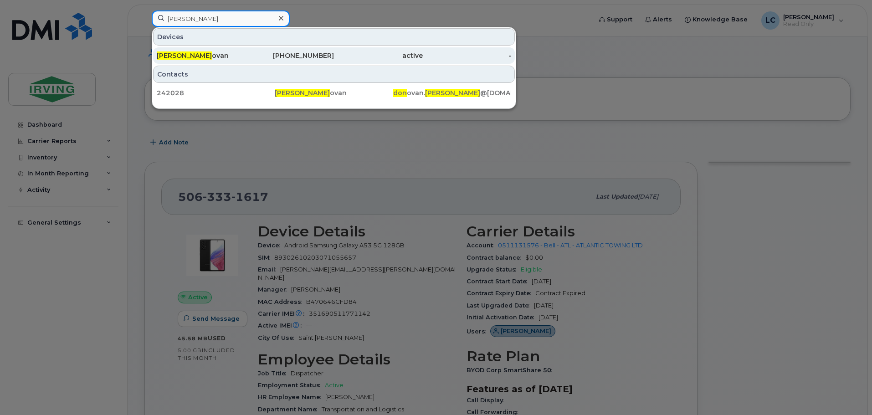
type input "anita don"
click at [196, 53] on div "Anita Don ovan" at bounding box center [201, 55] width 89 height 9
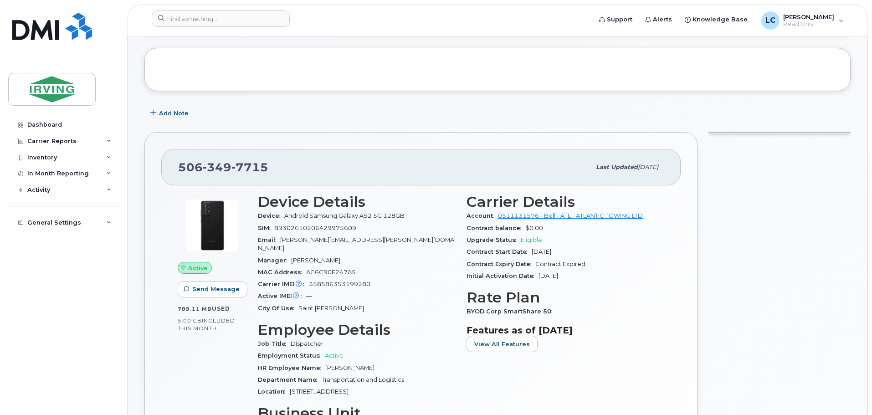
scroll to position [182, 0]
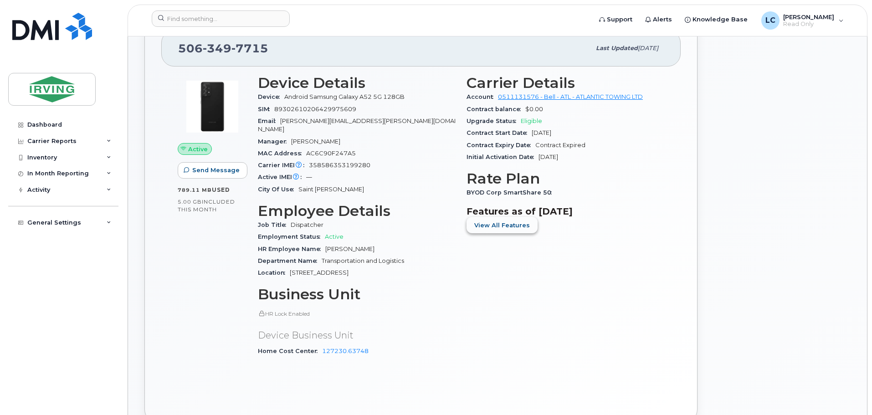
click at [482, 221] on span "View All Features" at bounding box center [502, 225] width 56 height 9
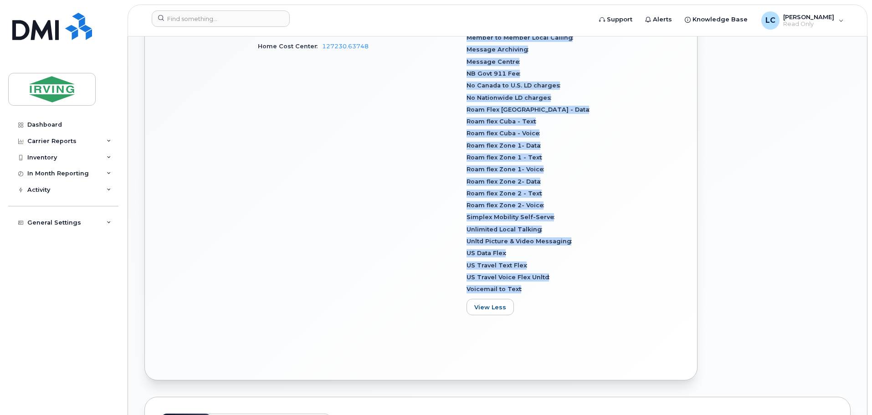
scroll to position [614, 0]
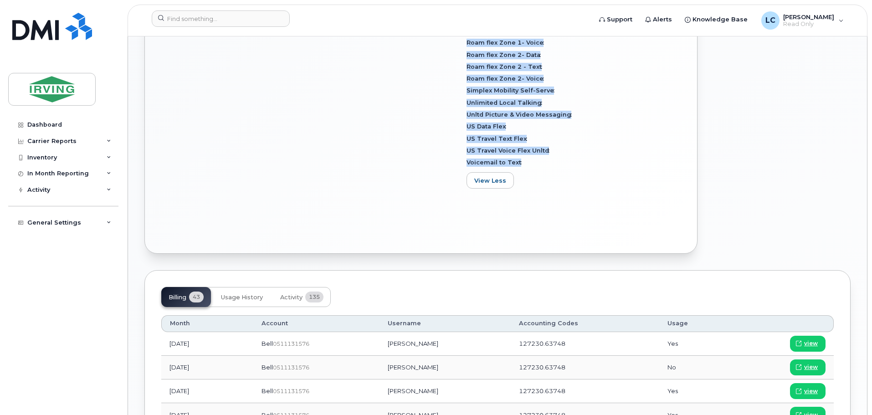
drag, startPoint x: 469, startPoint y: 177, endPoint x: 528, endPoint y: 160, distance: 60.7
copy div "Rate Plan BYOD Corp SmartShare 50 Features as of [DATE] Call Display Call Forwa…"
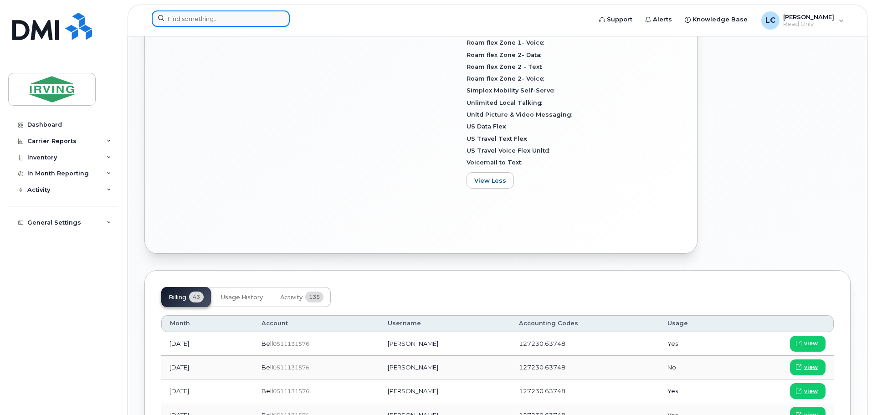
click at [200, 22] on input at bounding box center [221, 18] width 138 height 16
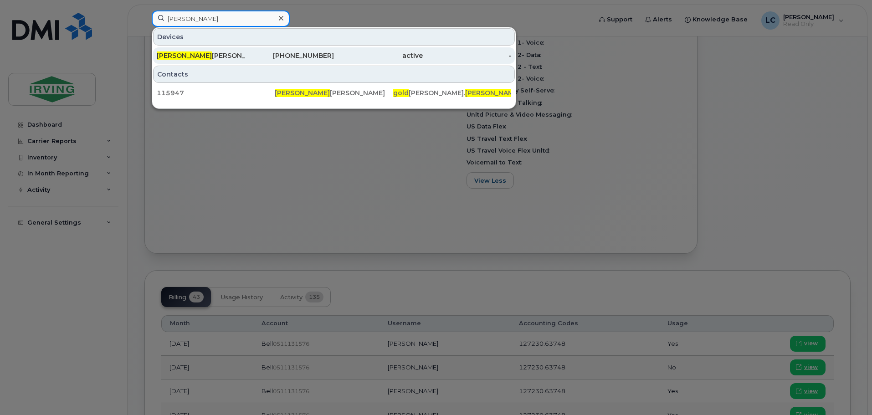
type input "[PERSON_NAME]"
click at [216, 50] on div "[PERSON_NAME] [PERSON_NAME]" at bounding box center [201, 55] width 89 height 16
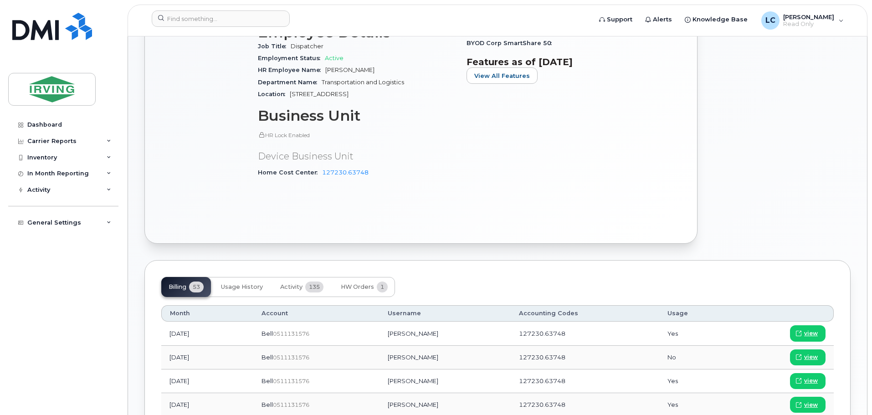
scroll to position [319, 0]
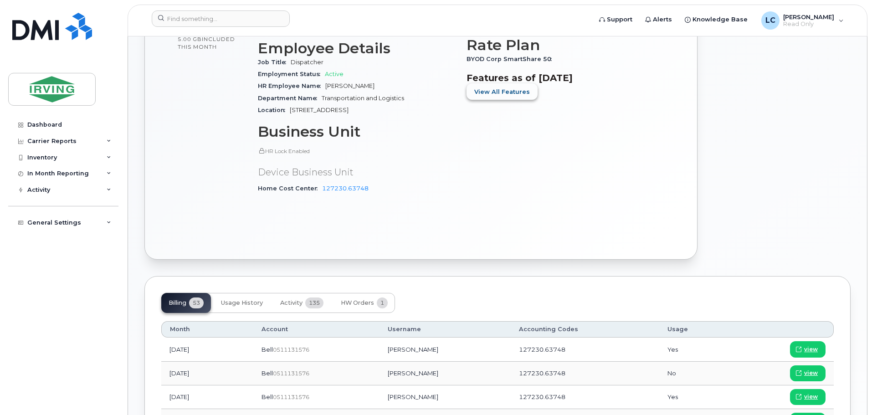
click at [500, 88] on span "View All Features" at bounding box center [502, 91] width 56 height 9
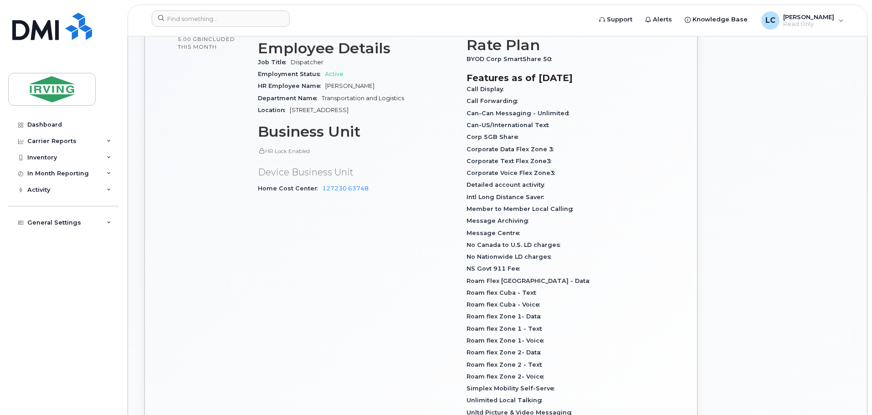
click at [467, 89] on span "Call Display" at bounding box center [487, 89] width 41 height 7
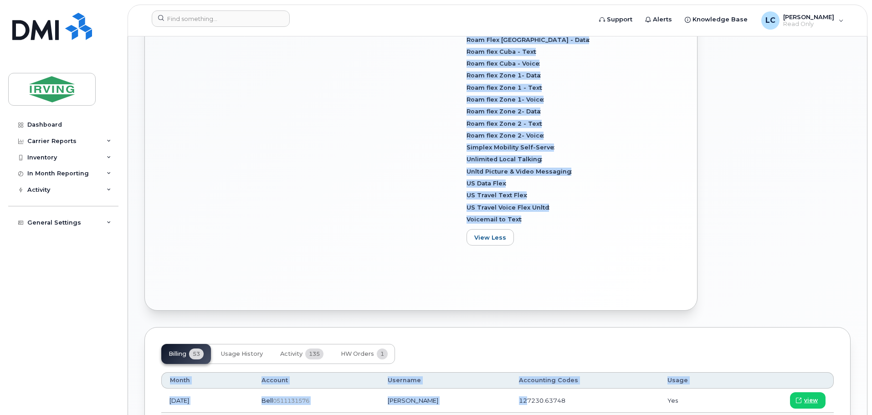
scroll to position [599, 0]
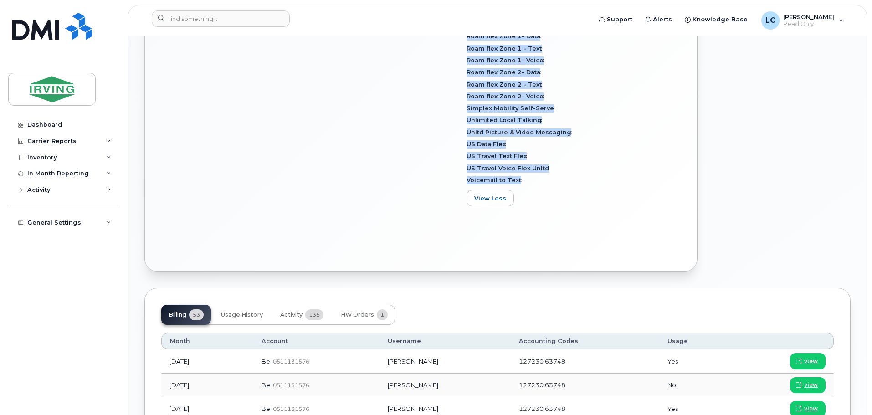
drag, startPoint x: 466, startPoint y: 92, endPoint x: 518, endPoint y: 183, distance: 105.3
copy div "Rate Plan BYOD Corp SmartShare 50 Features as of [DATE] Call Display Call Forwa…"
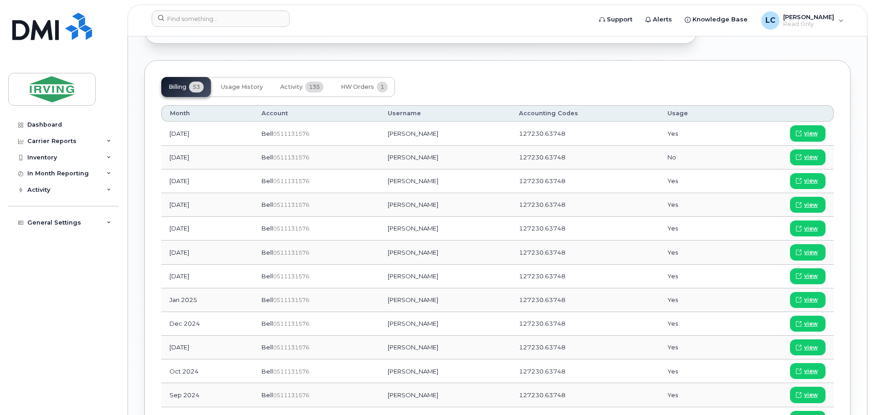
scroll to position [782, 0]
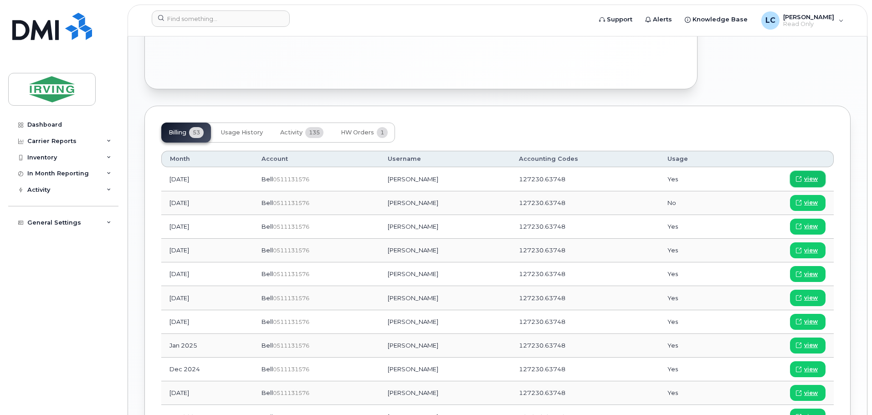
click at [815, 178] on span "view" at bounding box center [811, 179] width 14 height 8
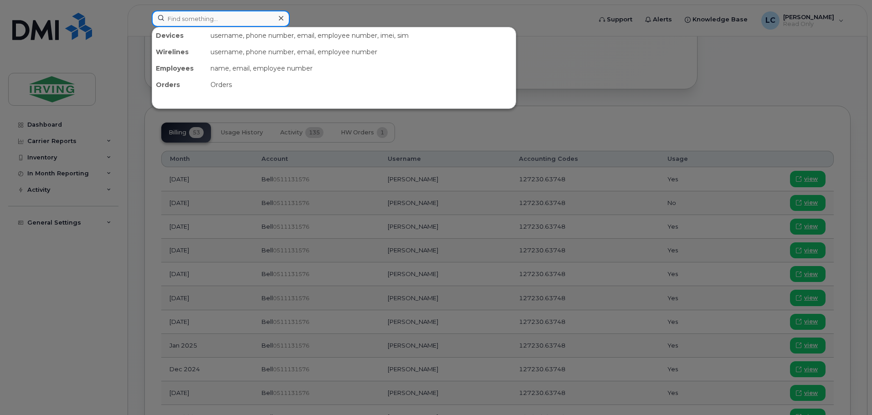
click at [200, 18] on input at bounding box center [221, 18] width 138 height 16
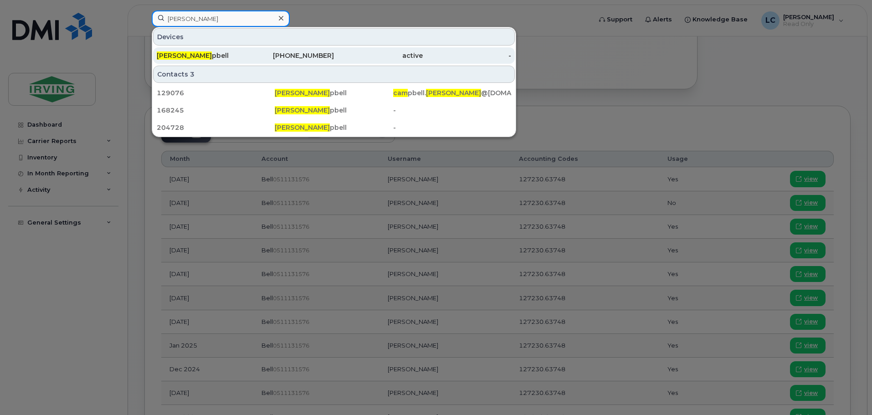
type input "[PERSON_NAME]"
click at [232, 54] on div "[PERSON_NAME] pbell" at bounding box center [201, 55] width 89 height 9
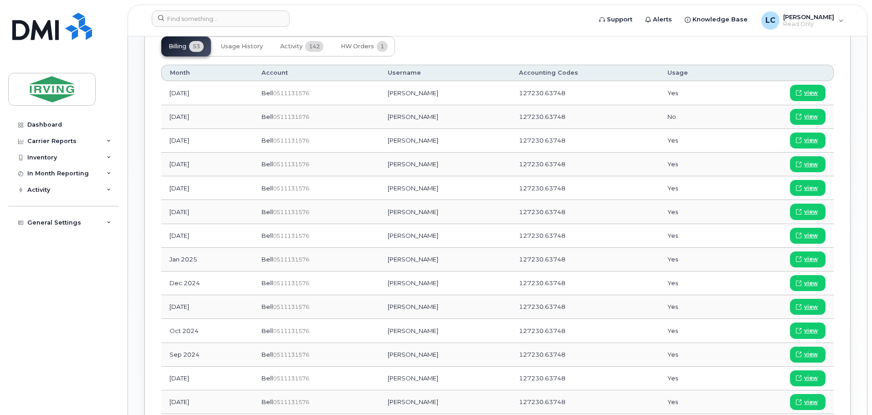
scroll to position [554, 0]
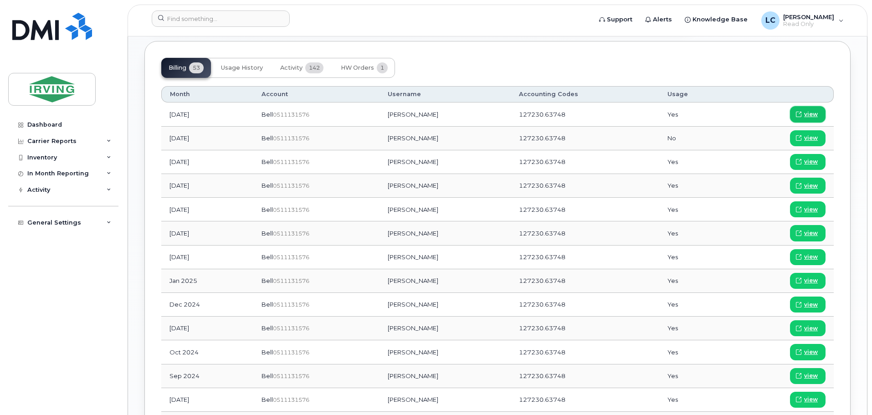
click at [818, 106] on link "view" at bounding box center [808, 114] width 36 height 16
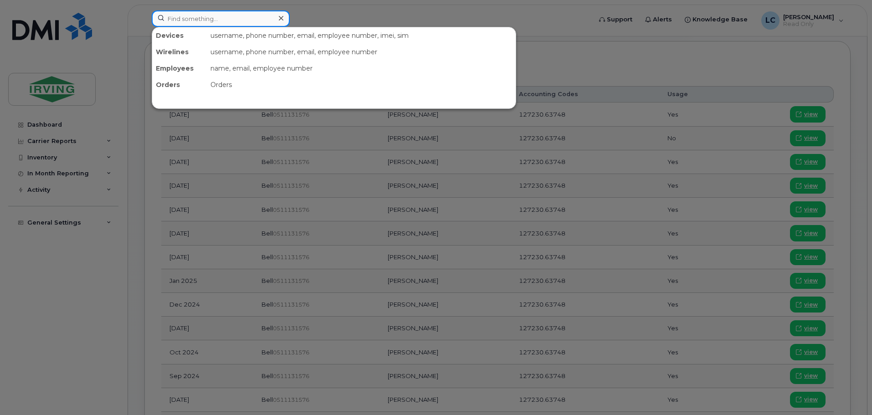
click at [193, 12] on input at bounding box center [221, 18] width 138 height 16
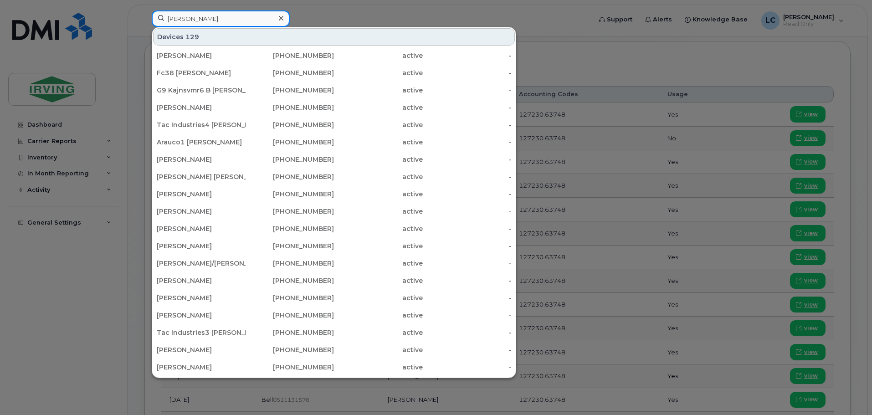
type input "morgan webber"
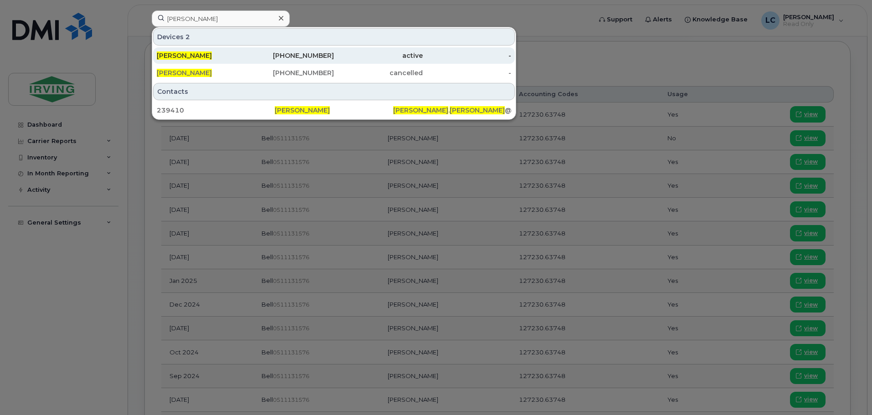
click at [402, 55] on div "active" at bounding box center [378, 55] width 89 height 9
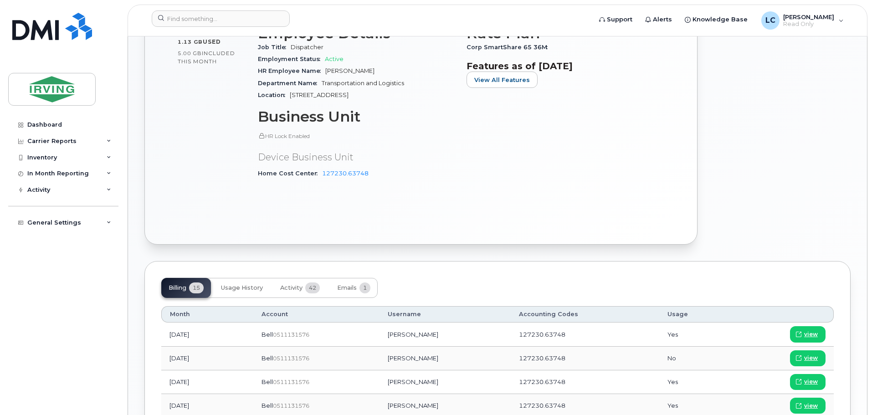
scroll to position [410, 0]
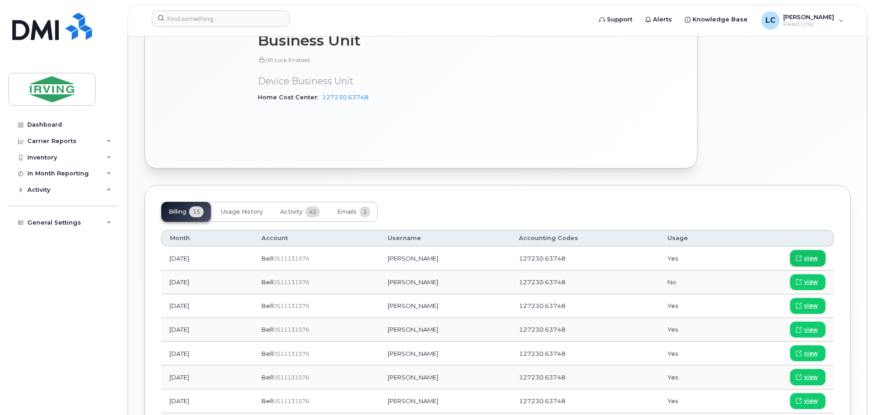
click at [813, 254] on span "view" at bounding box center [811, 258] width 14 height 8
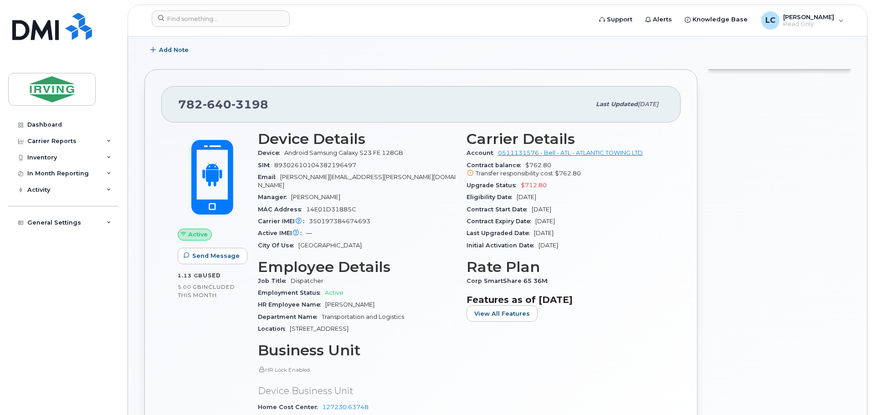
scroll to position [0, 0]
